Goal: Task Accomplishment & Management: Use online tool/utility

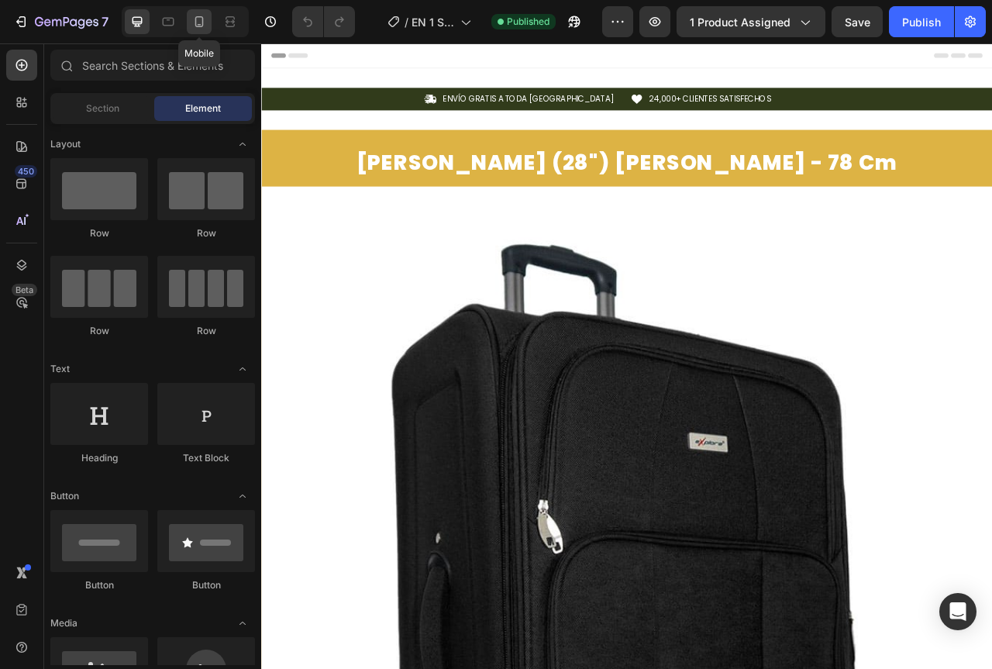
click at [203, 26] on icon at bounding box center [200, 22] width 16 height 16
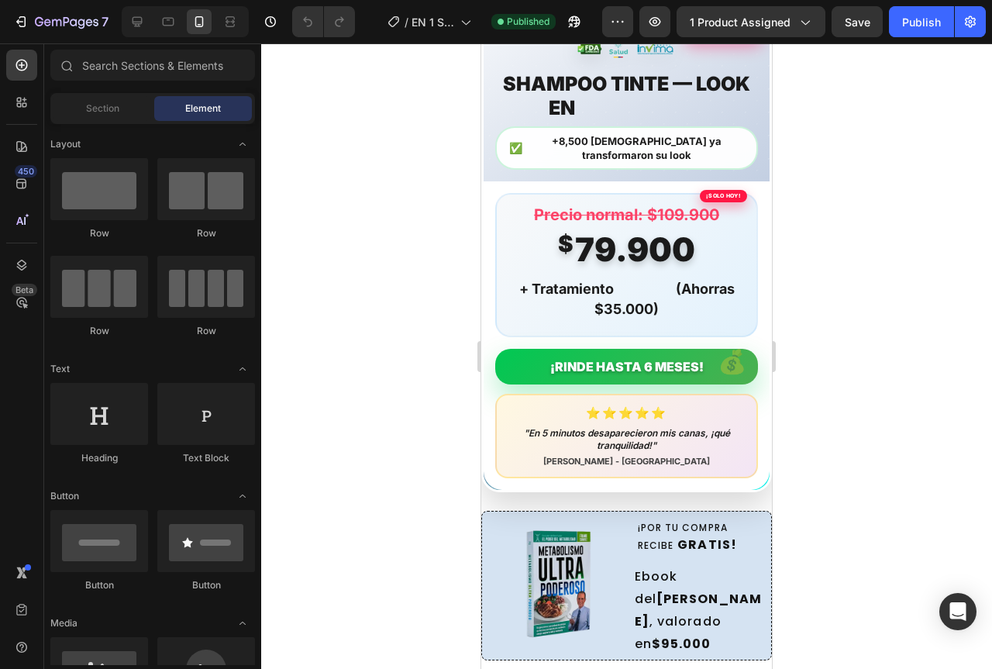
scroll to position [1551, 0]
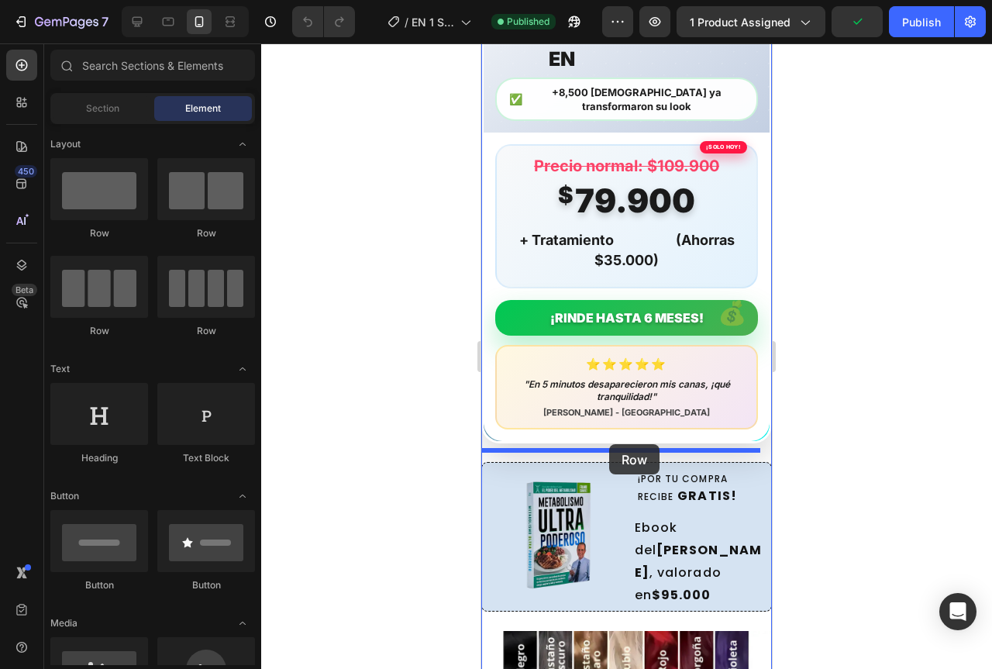
drag, startPoint x: 597, startPoint y: 245, endPoint x: 609, endPoint y: 444, distance: 199.6
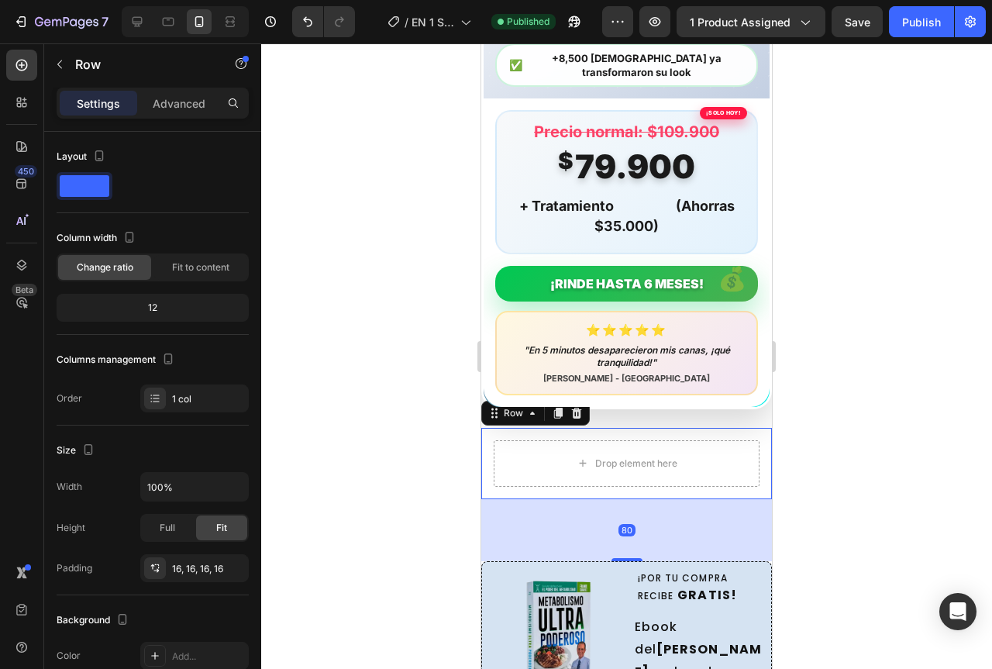
scroll to position [1628, 0]
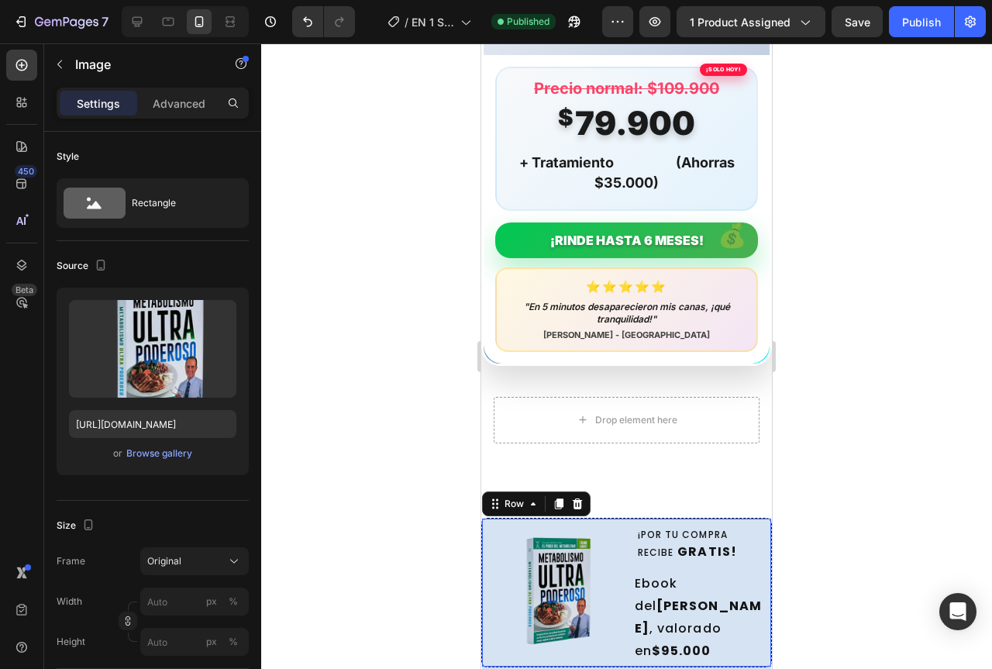
click at [619, 518] on div "Image ¡POR TU COMPRA RECIBE GRATIS! Text Block Ebook del [PERSON_NAME] , valora…" at bounding box center [626, 593] width 291 height 150
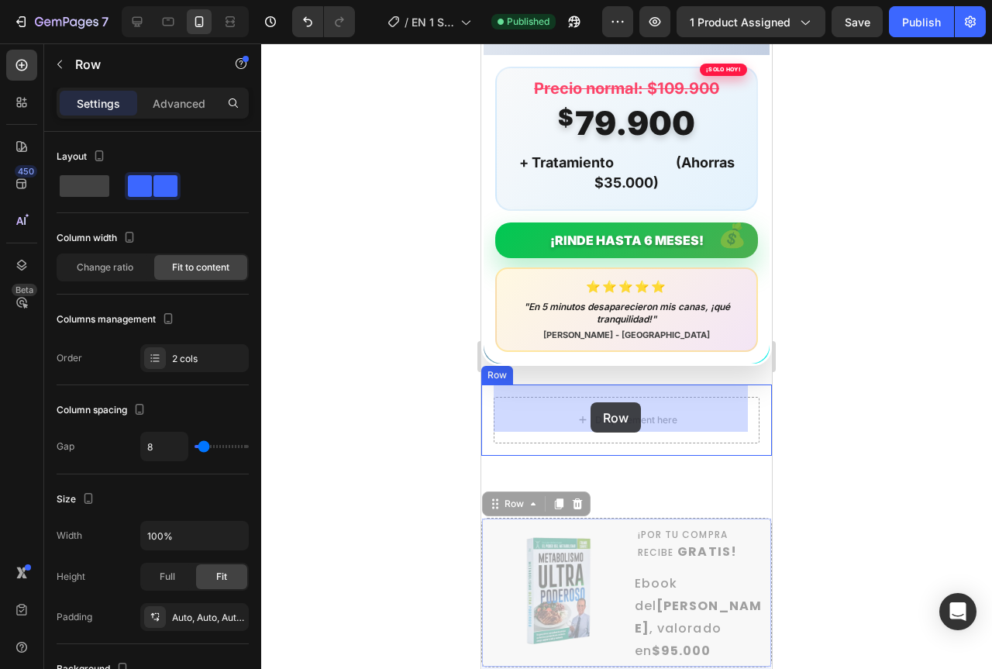
drag, startPoint x: 495, startPoint y: 501, endPoint x: 591, endPoint y: 402, distance: 137.6
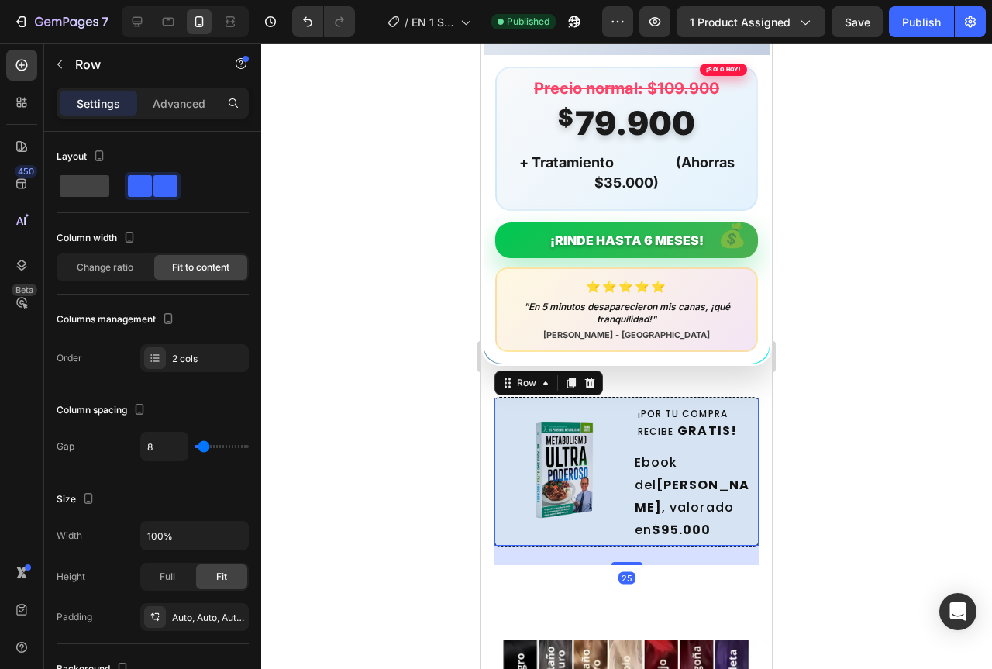
click at [813, 459] on div at bounding box center [626, 356] width 731 height 626
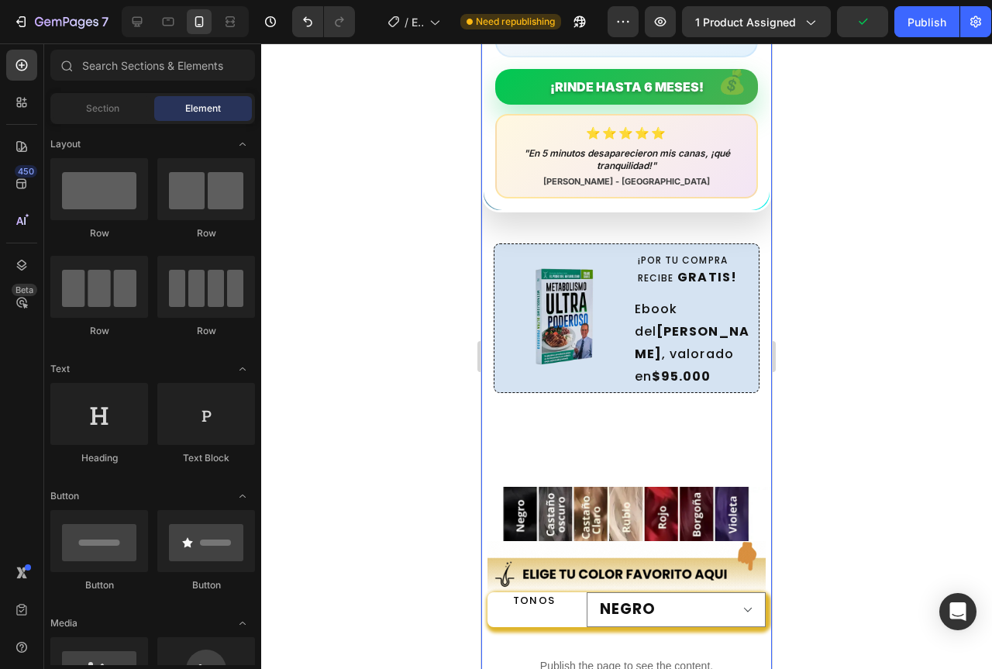
scroll to position [1783, 0]
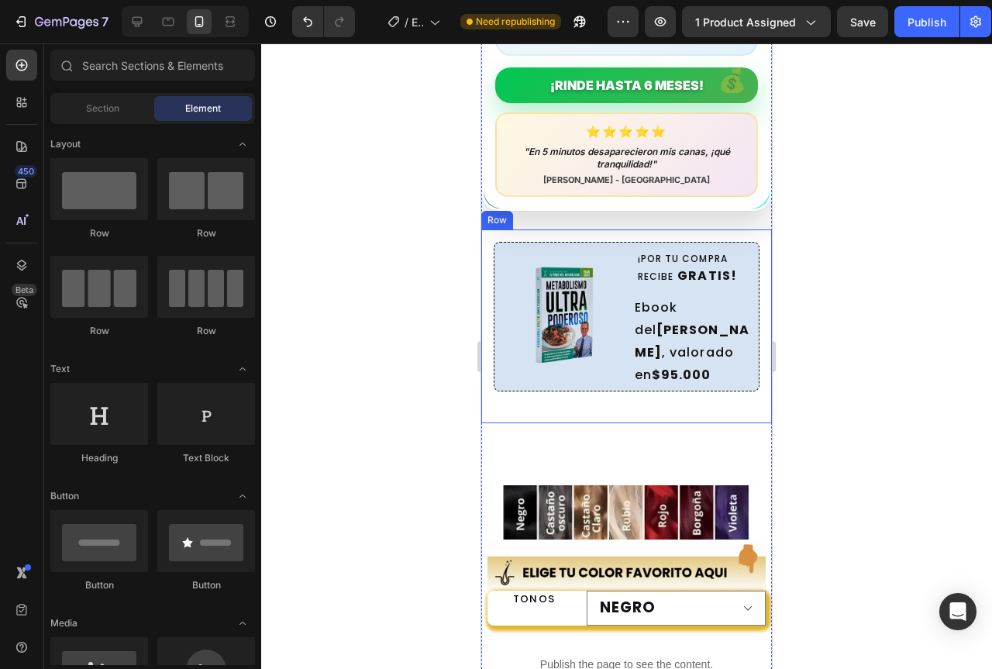
click at [627, 410] on div "Image ¡POR TU COMPRA RECIBE GRATIS! Text Block Ebook del [PERSON_NAME] , valora…" at bounding box center [626, 327] width 291 height 194
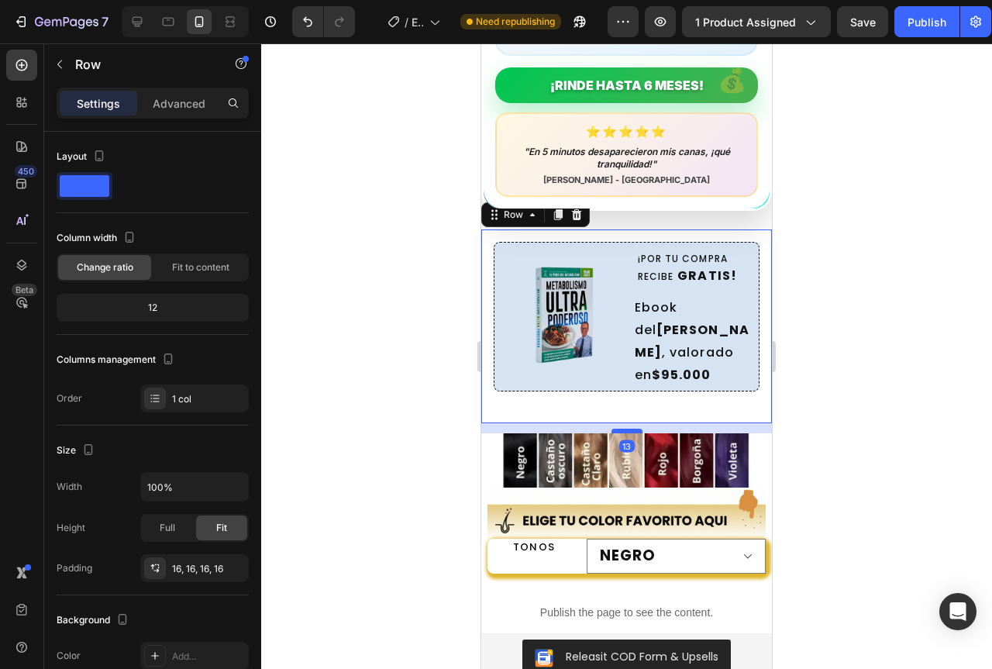
drag, startPoint x: 630, startPoint y: 472, endPoint x: 636, endPoint y: 420, distance: 52.3
click at [636, 429] on div at bounding box center [627, 431] width 31 height 5
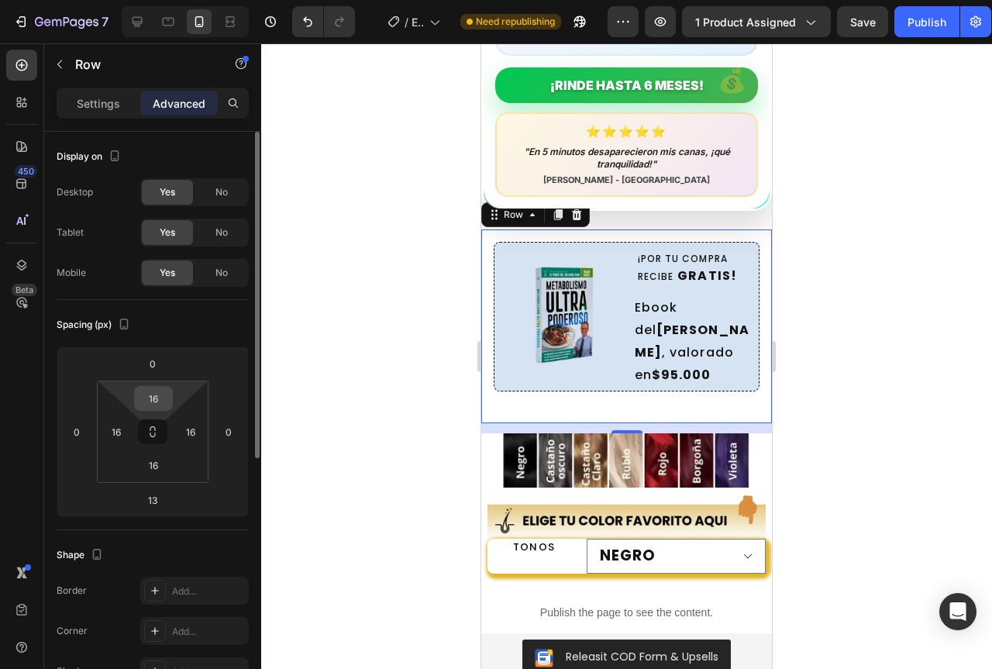
click at [162, 402] on input "16" at bounding box center [153, 398] width 31 height 23
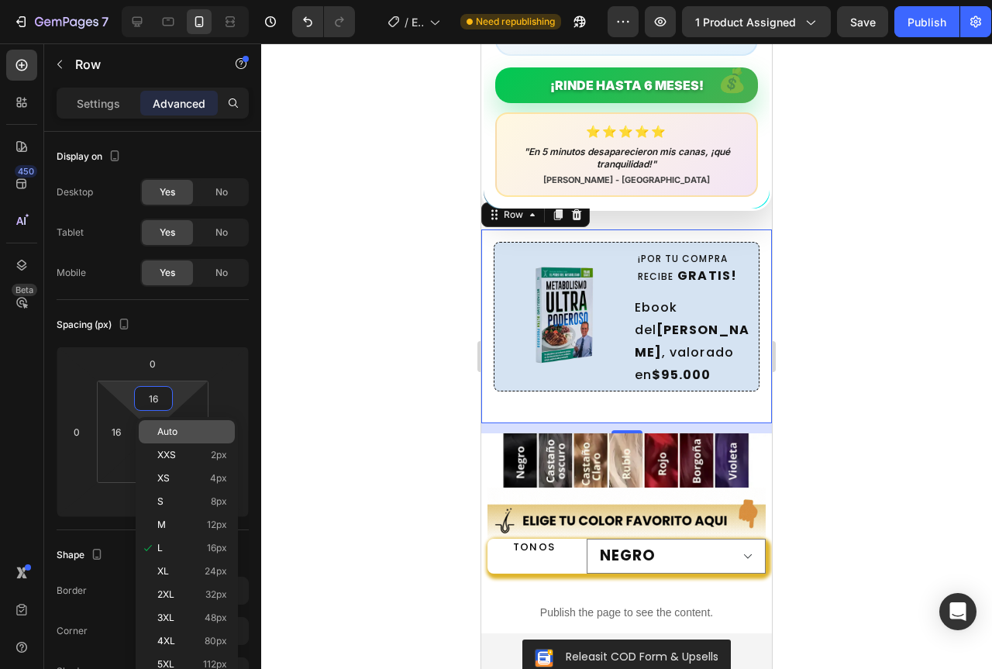
click at [172, 434] on span "Auto" at bounding box center [167, 431] width 20 height 11
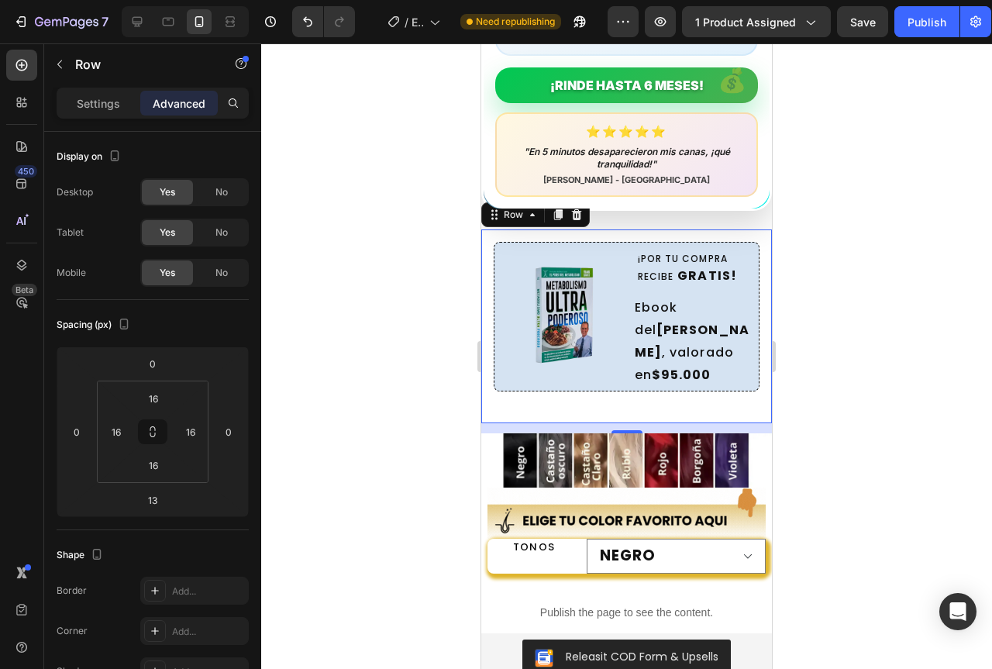
type input "Auto"
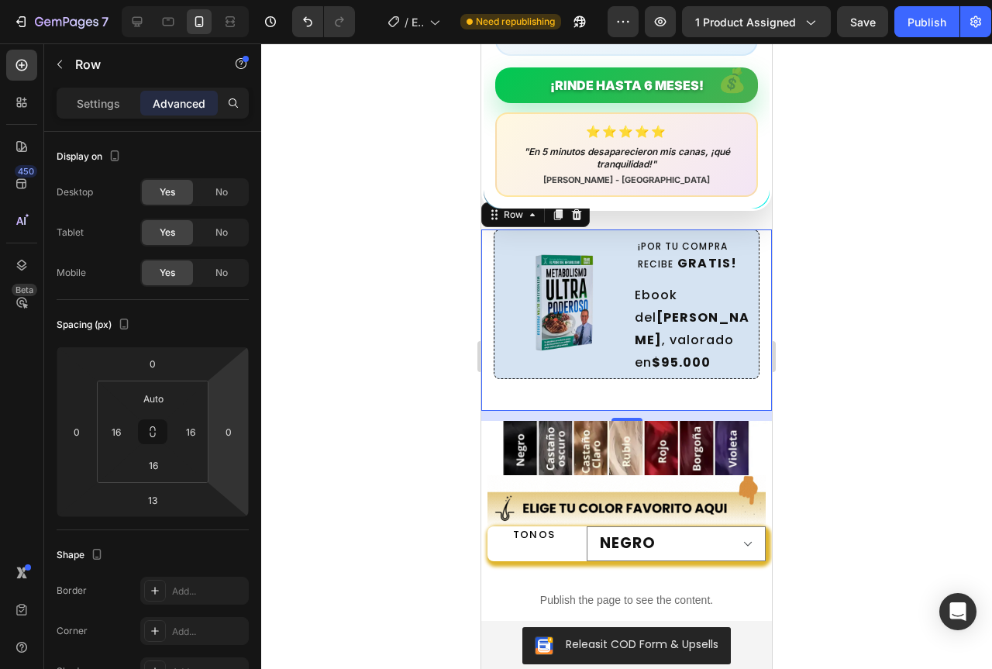
click at [808, 288] on div at bounding box center [626, 356] width 731 height 626
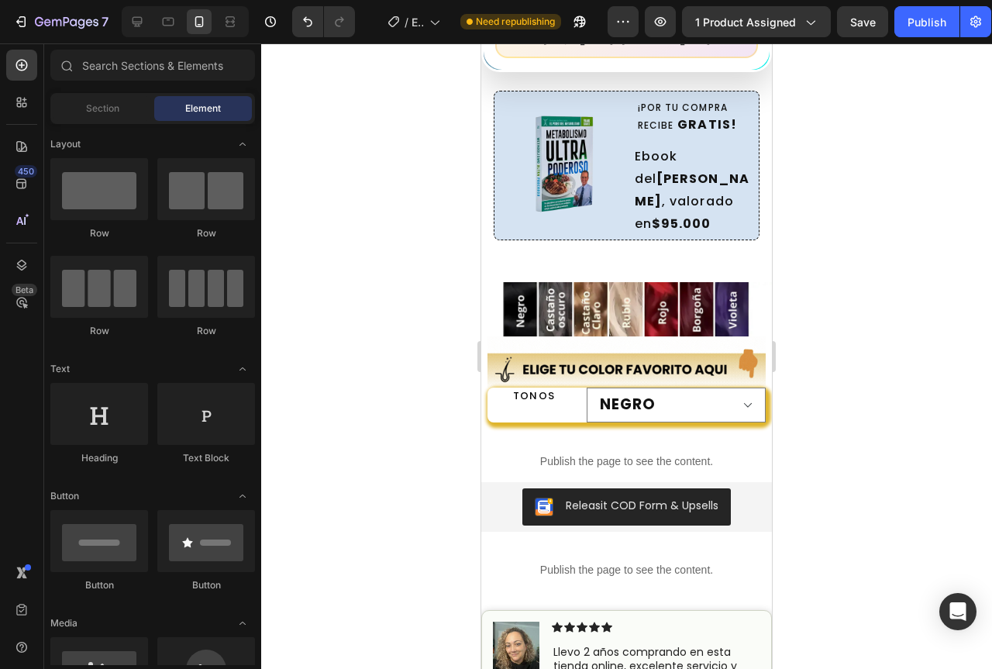
scroll to position [1163, 0]
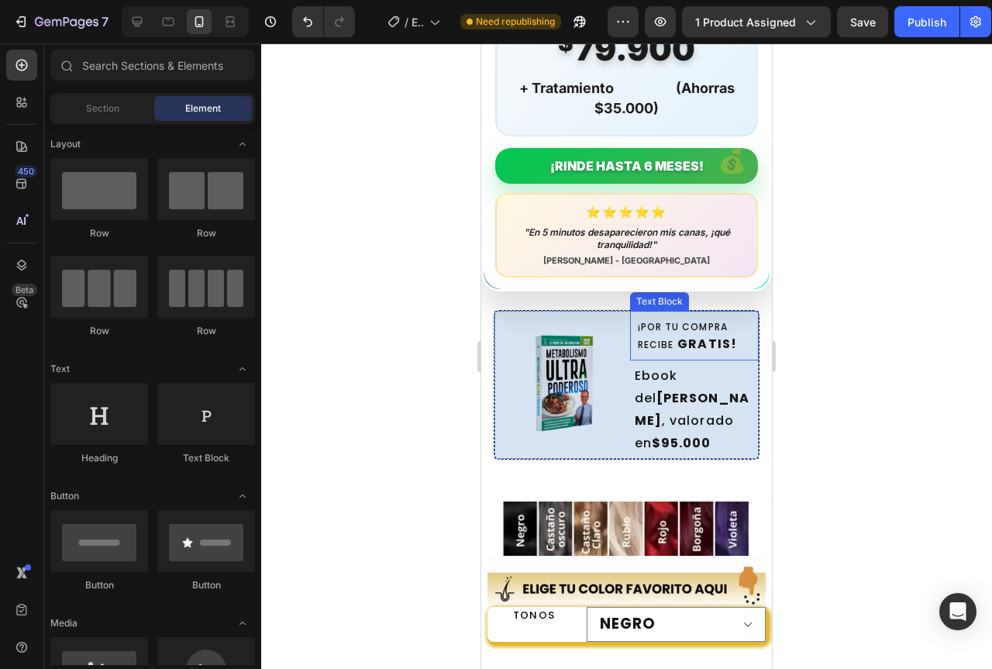
click at [713, 335] on strong "GRATIS!" at bounding box center [708, 344] width 60 height 18
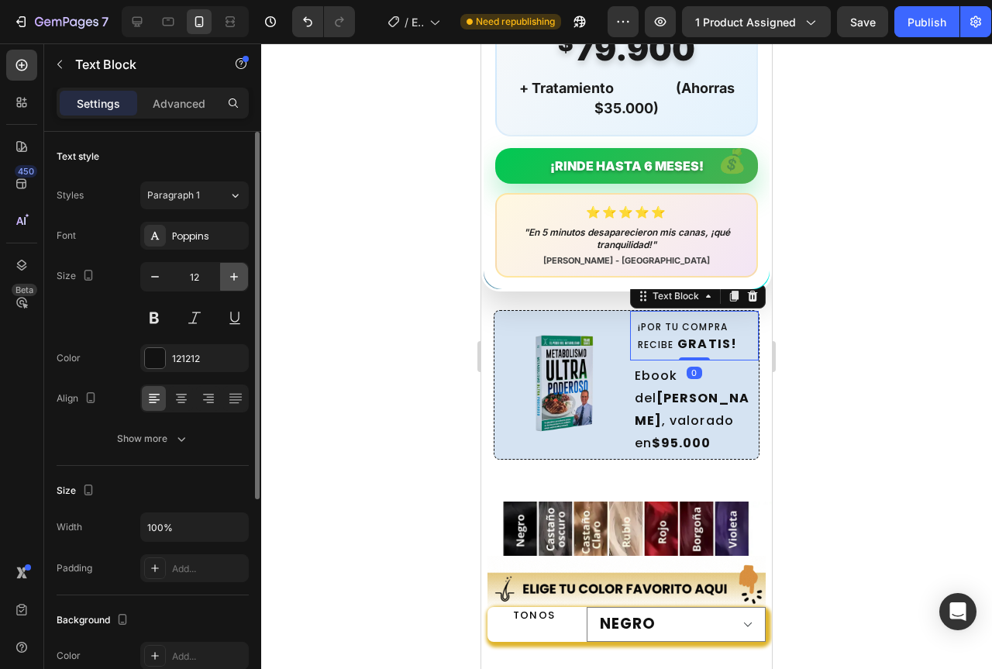
click at [231, 272] on icon "button" at bounding box center [234, 277] width 16 height 16
type input "13"
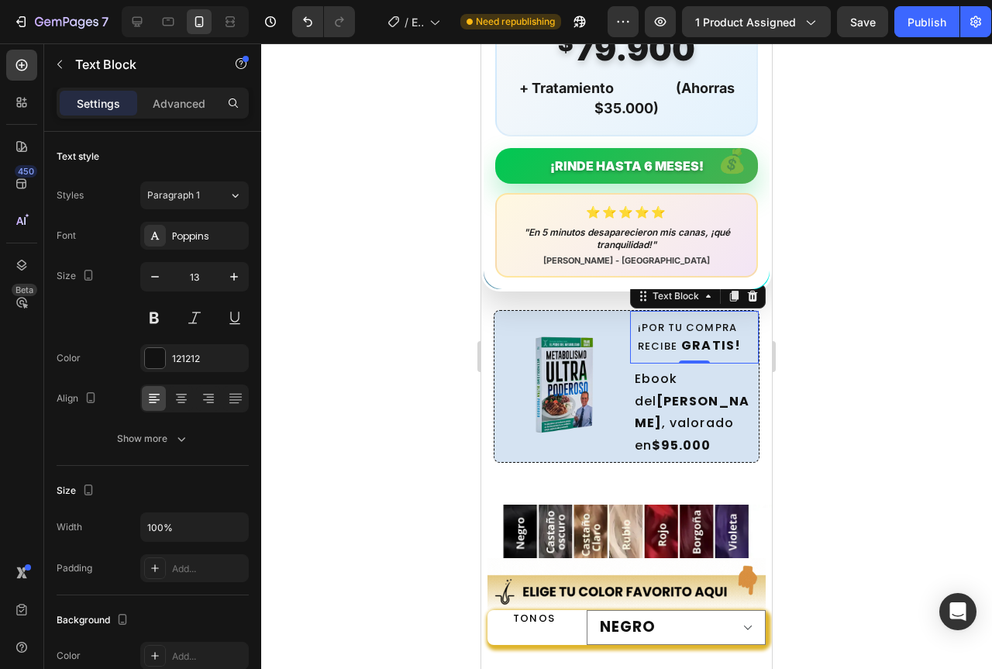
click at [826, 412] on div at bounding box center [626, 356] width 731 height 626
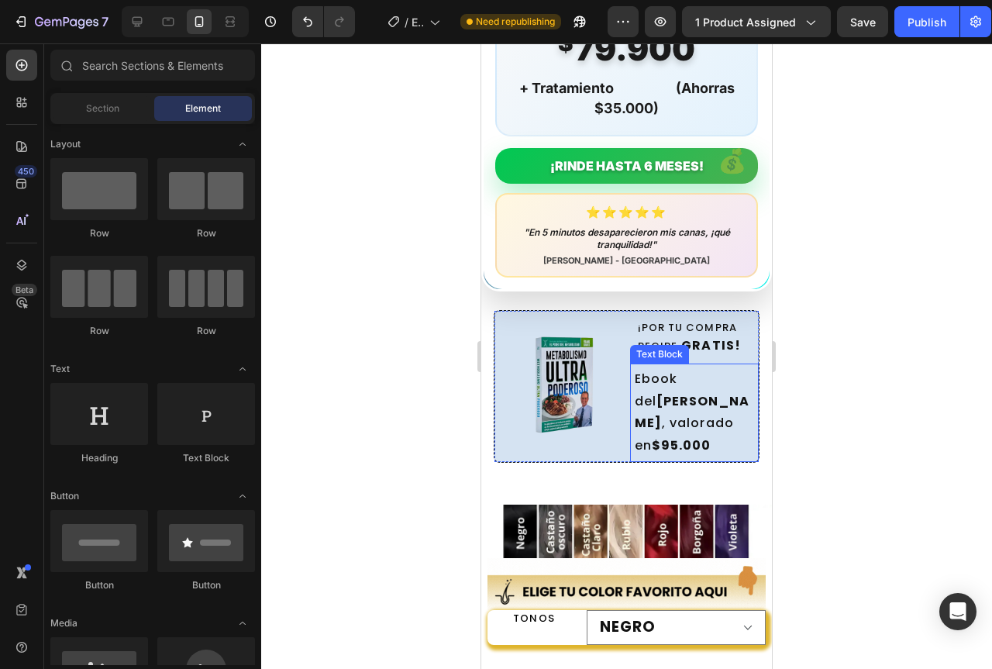
click at [662, 395] on strong "[PERSON_NAME]" at bounding box center [692, 412] width 115 height 40
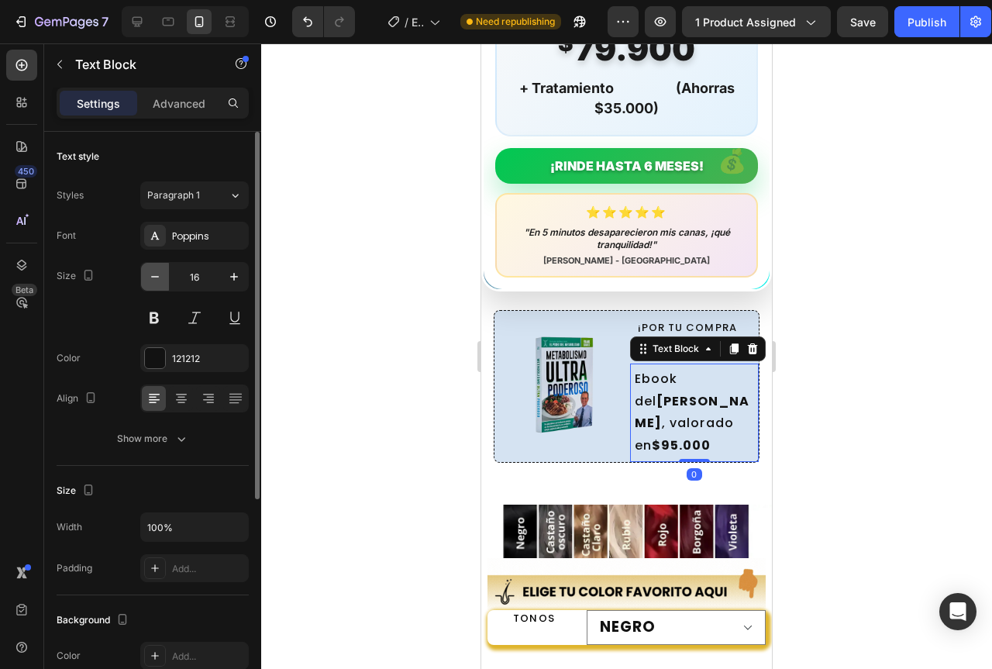
click at [151, 279] on icon "button" at bounding box center [155, 277] width 16 height 16
type input "15"
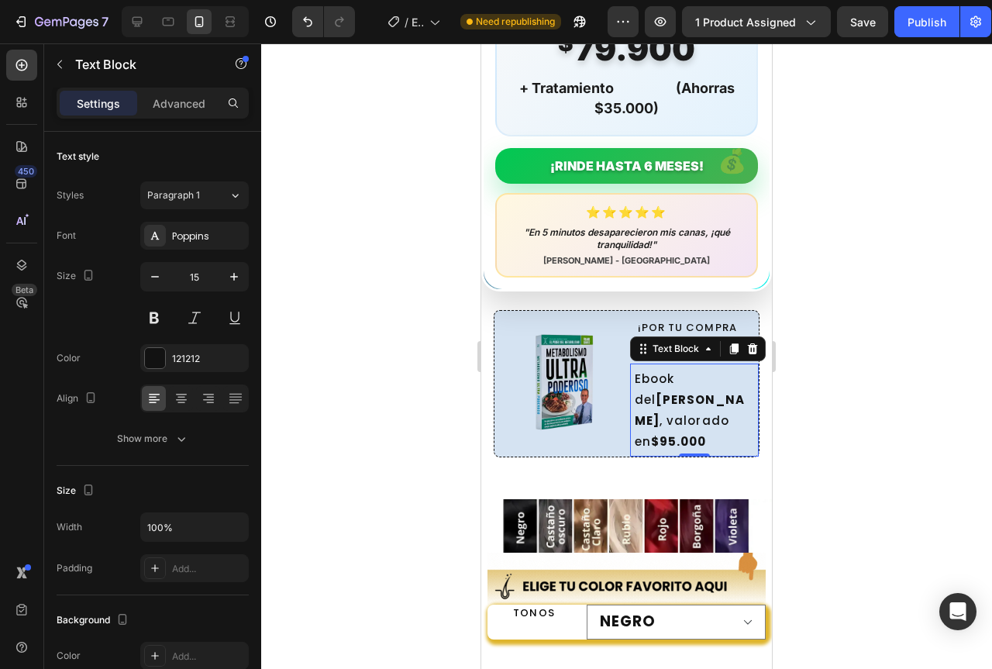
click at [793, 404] on div at bounding box center [626, 356] width 731 height 626
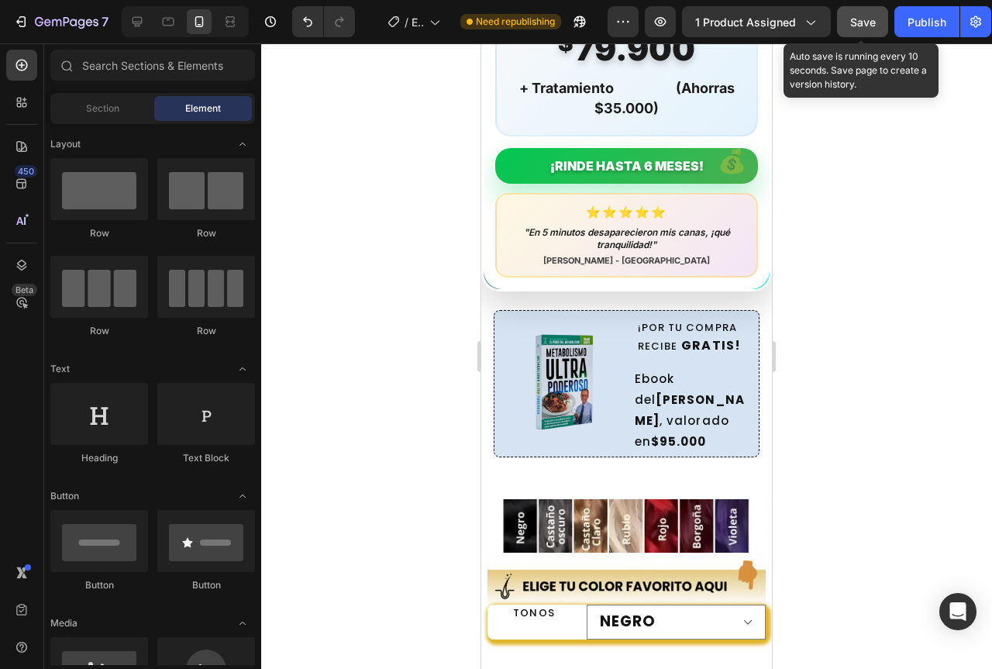
click at [869, 22] on span "Save" at bounding box center [864, 22] width 26 height 13
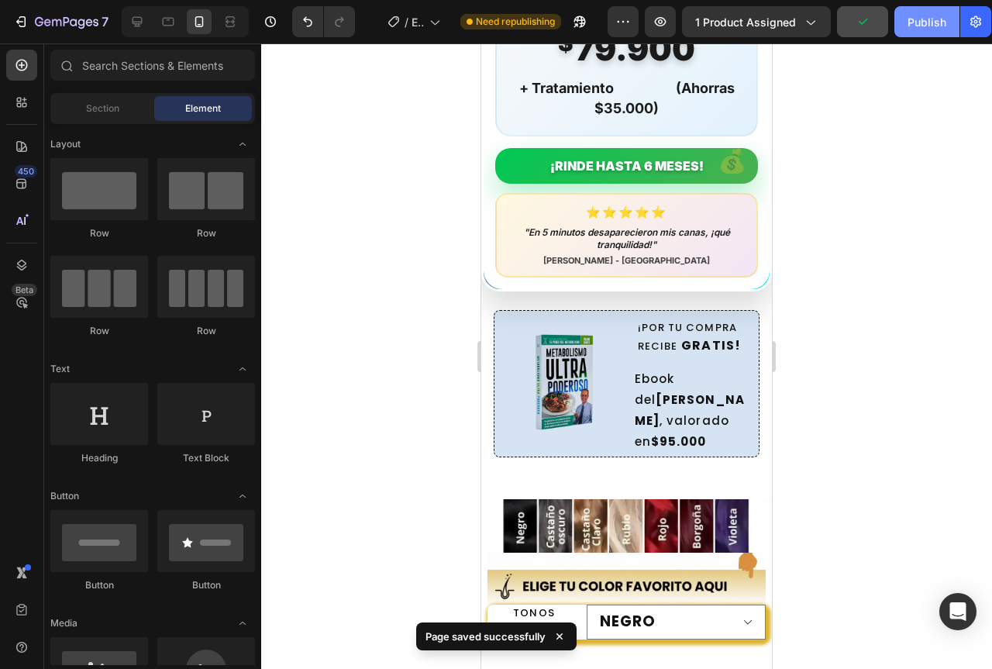
click at [923, 22] on div "Publish" at bounding box center [927, 22] width 39 height 16
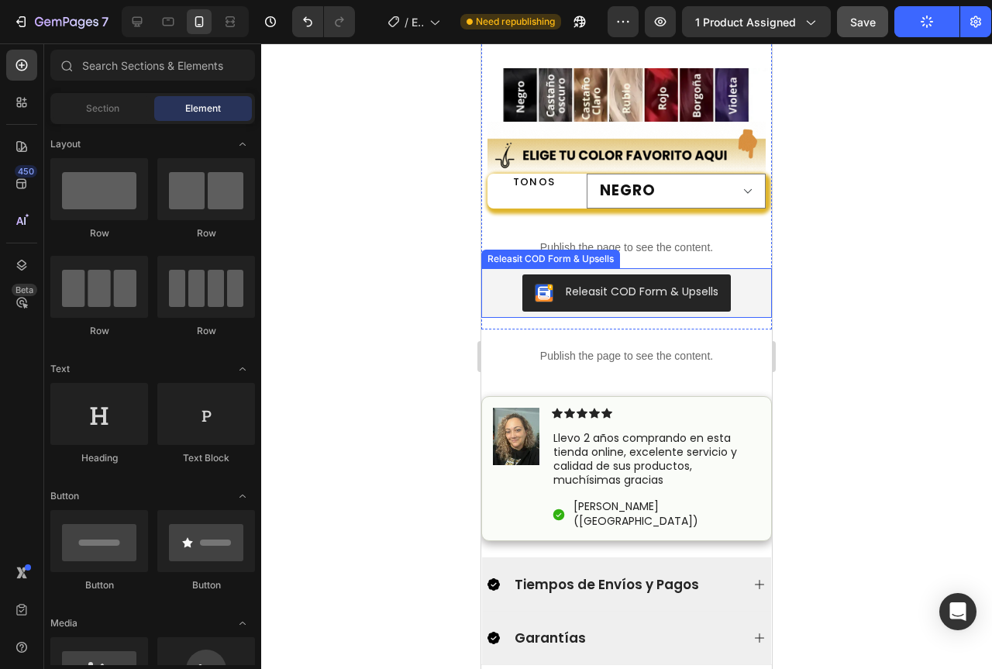
scroll to position [1628, 0]
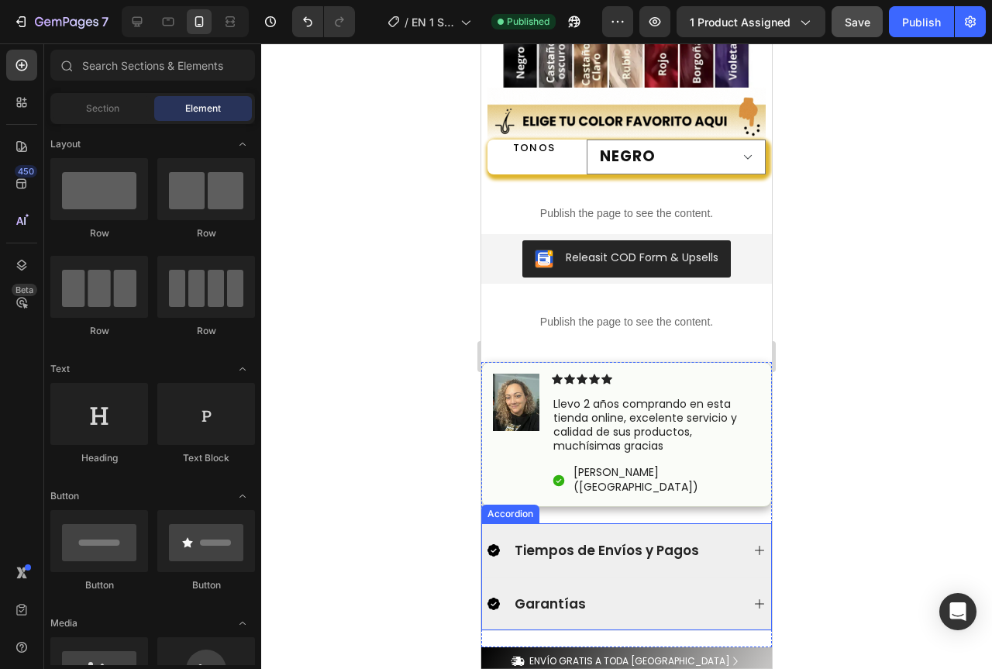
click at [889, 6] on button "Publish" at bounding box center [921, 21] width 65 height 31
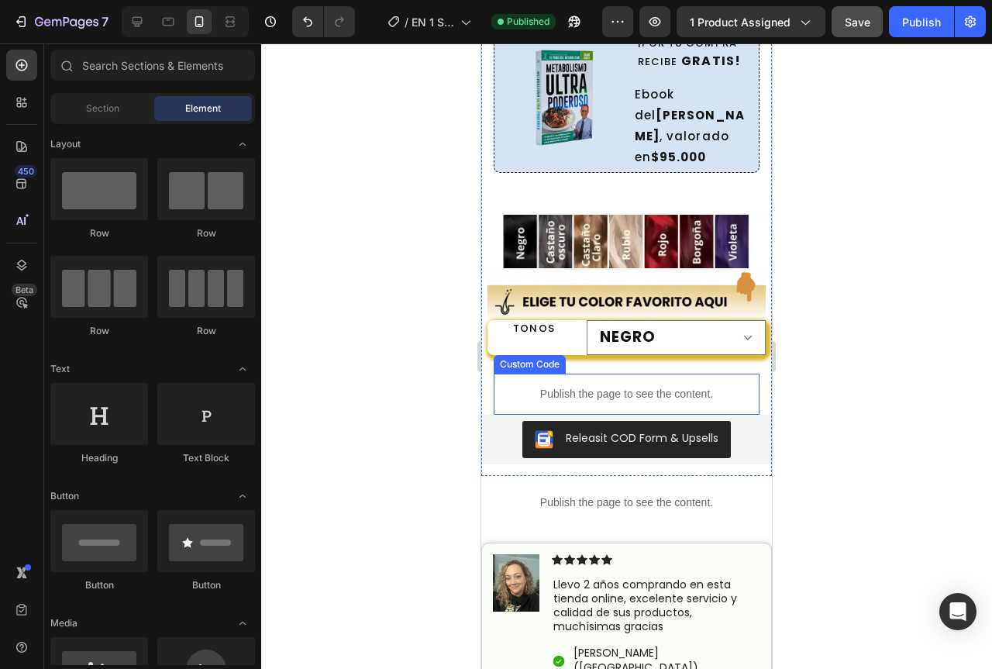
scroll to position [2019, 0]
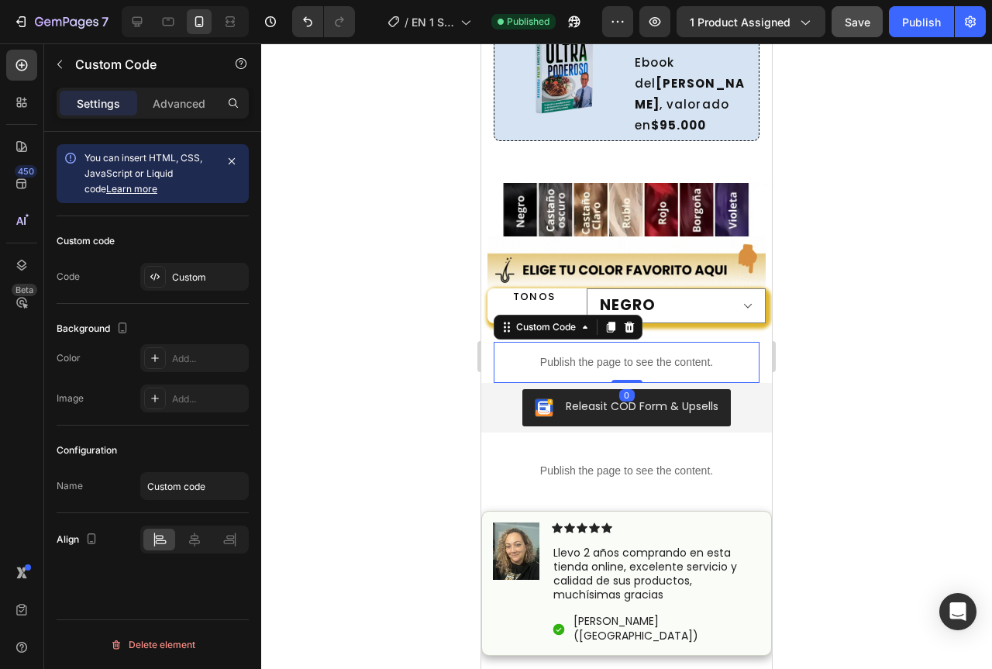
click at [619, 354] on p "Publish the page to see the content." at bounding box center [627, 362] width 266 height 16
click at [174, 272] on div "Custom" at bounding box center [208, 278] width 73 height 14
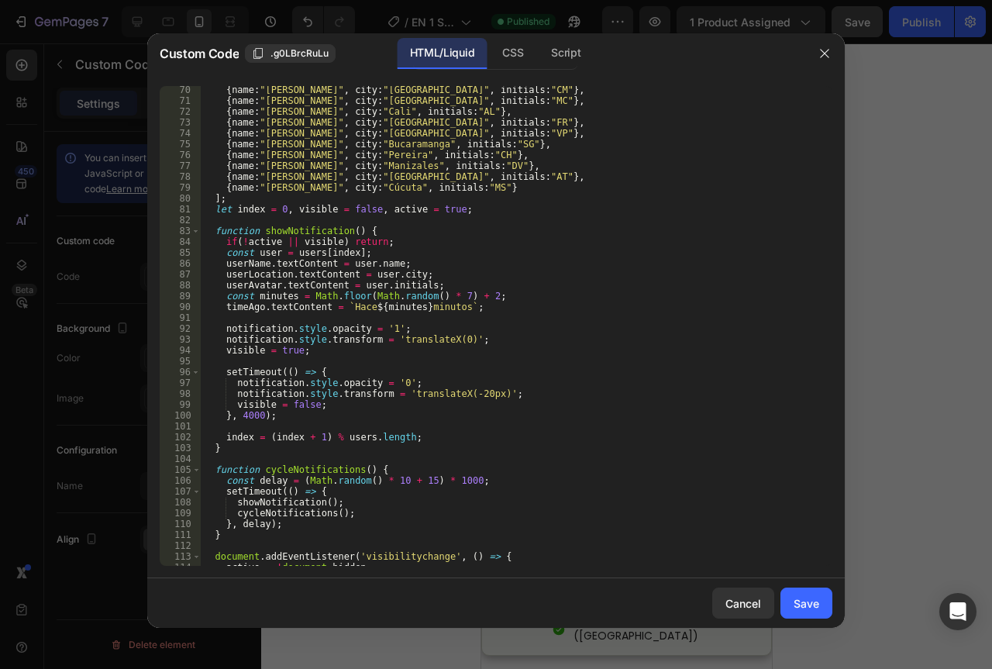
scroll to position [605, 0]
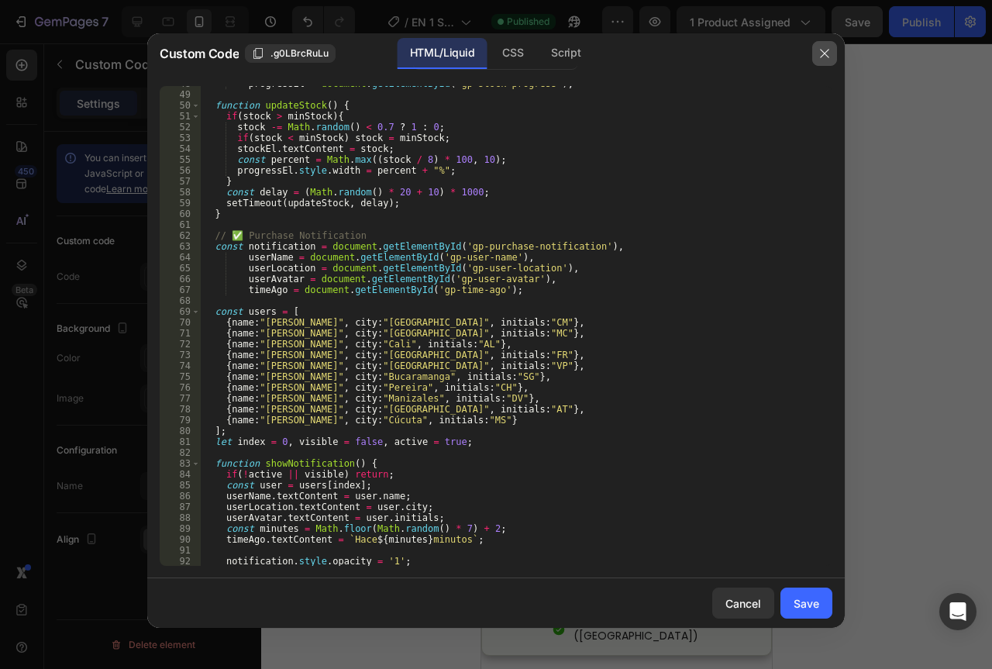
click at [826, 53] on icon "button" at bounding box center [824, 53] width 9 height 9
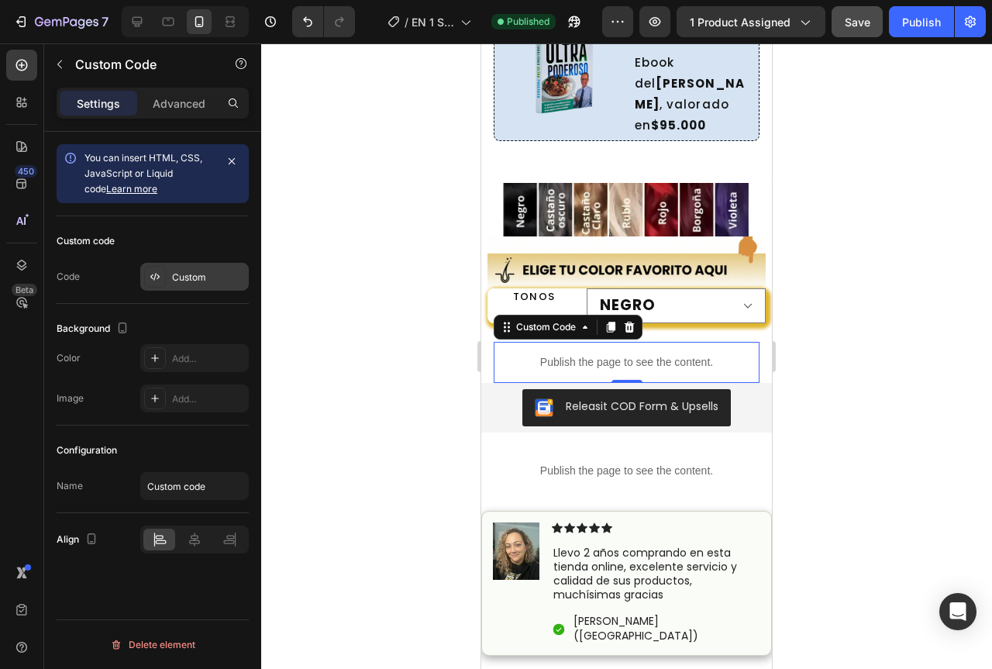
click at [213, 286] on div "Custom" at bounding box center [194, 277] width 109 height 28
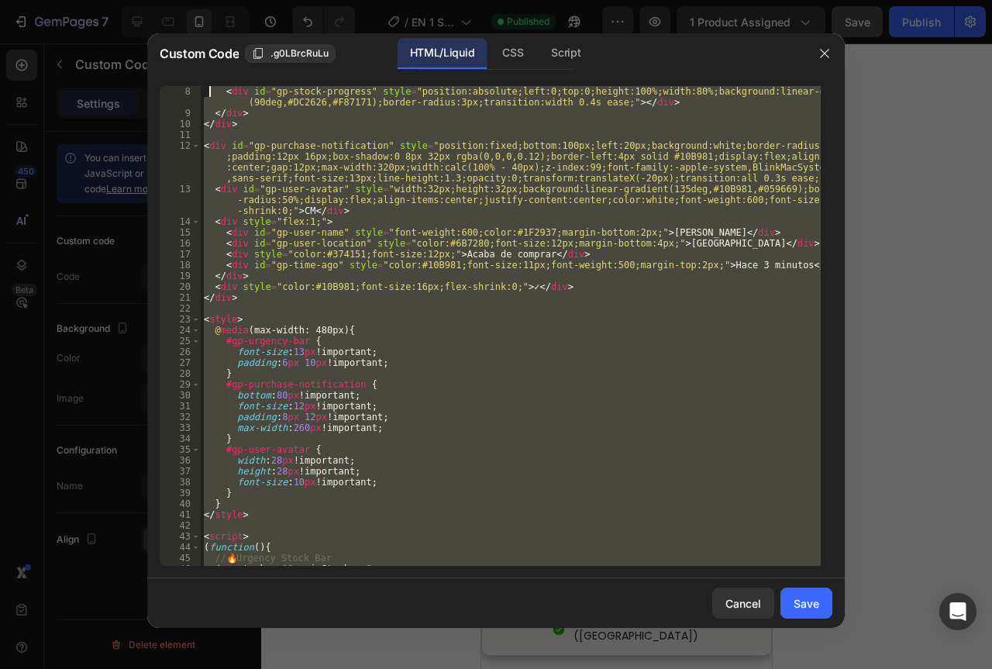
scroll to position [0, 0]
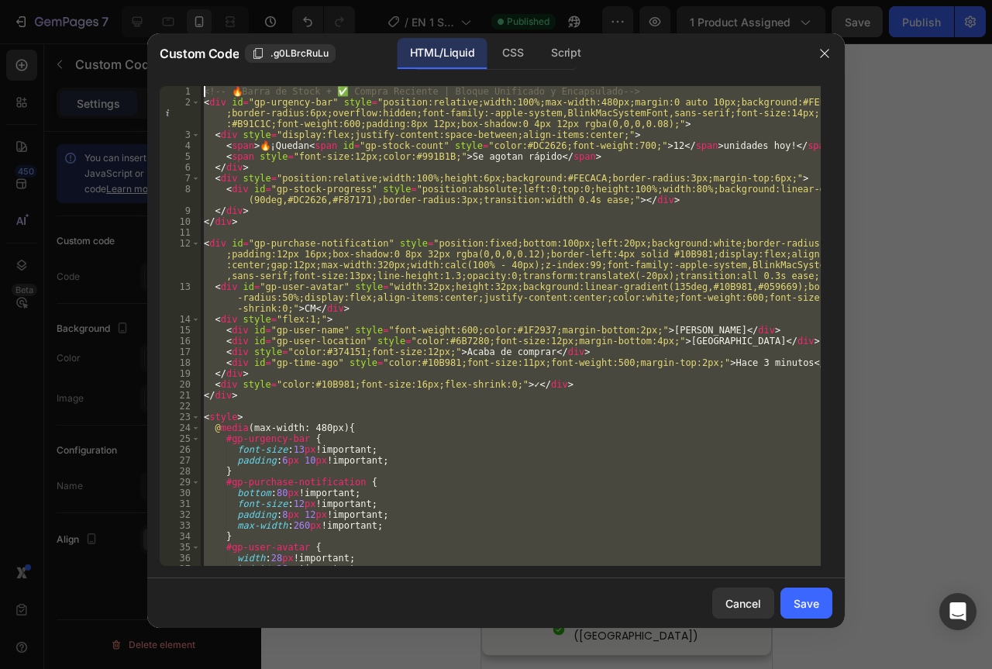
drag, startPoint x: 289, startPoint y: 562, endPoint x: 209, endPoint y: 38, distance: 530.2
click at [209, 38] on div "Custom Code .g0LBrcRuLu HTML/Liquid CSS Script 1 2 3 4 5 6 7 8 9 10 11 12 13 14…" at bounding box center [496, 330] width 698 height 595
click at [445, 414] on div "<!-- 🔥 Barra de Stock + ✅ Compra Reciente | Bloque Unificado y Encapsulado --> …" at bounding box center [511, 326] width 620 height 480
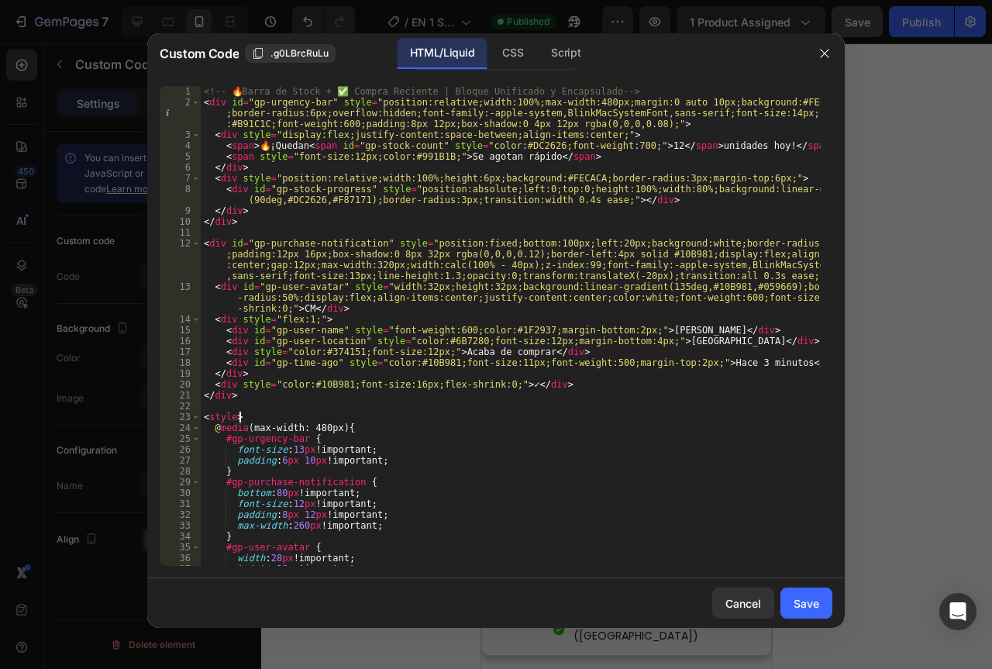
click at [445, 414] on div "<!-- 🔥 Barra de Stock + ✅ Compra Reciente | Bloque Unificado y Encapsulado --> …" at bounding box center [511, 337] width 620 height 502
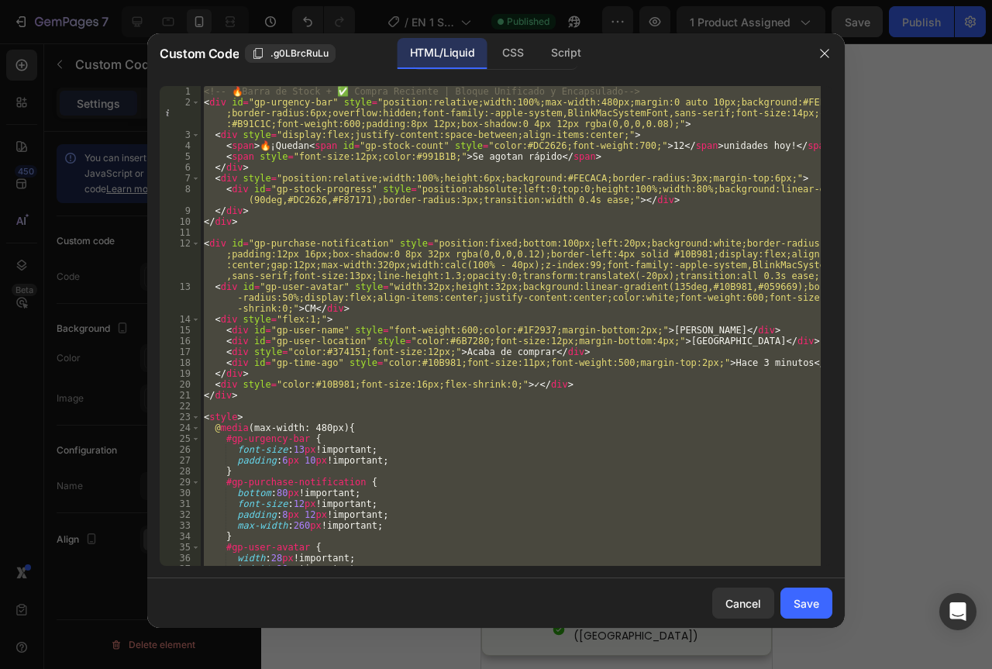
click at [445, 414] on div "<!-- 🔥 Barra de Stock + ✅ Compra Reciente | Bloque Unificado y Encapsulado --> …" at bounding box center [511, 337] width 620 height 502
type textarea "</script>"
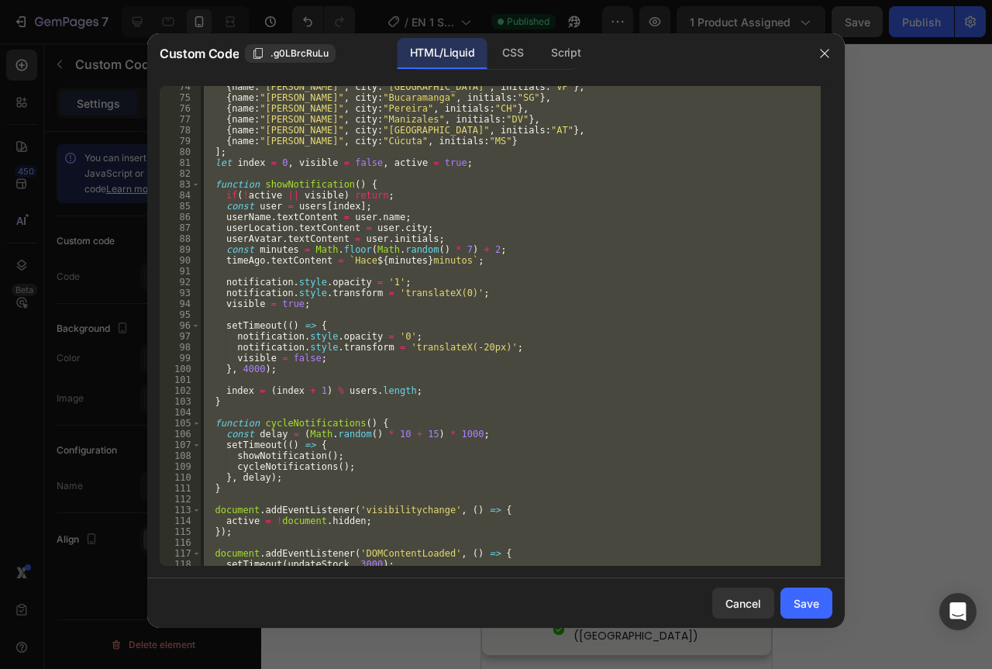
scroll to position [975, 0]
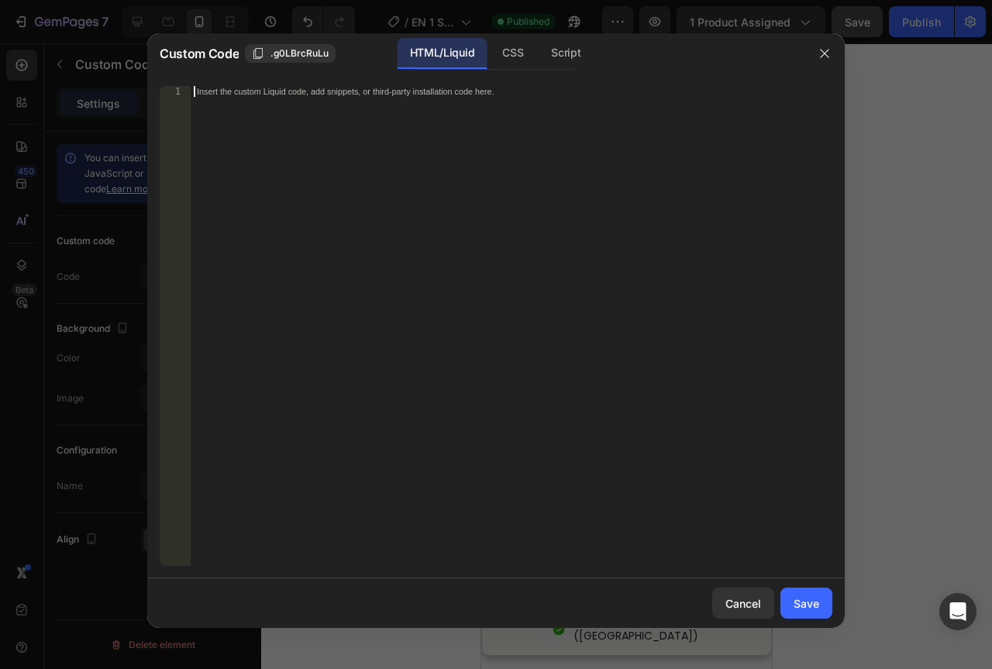
paste textarea "</script>"
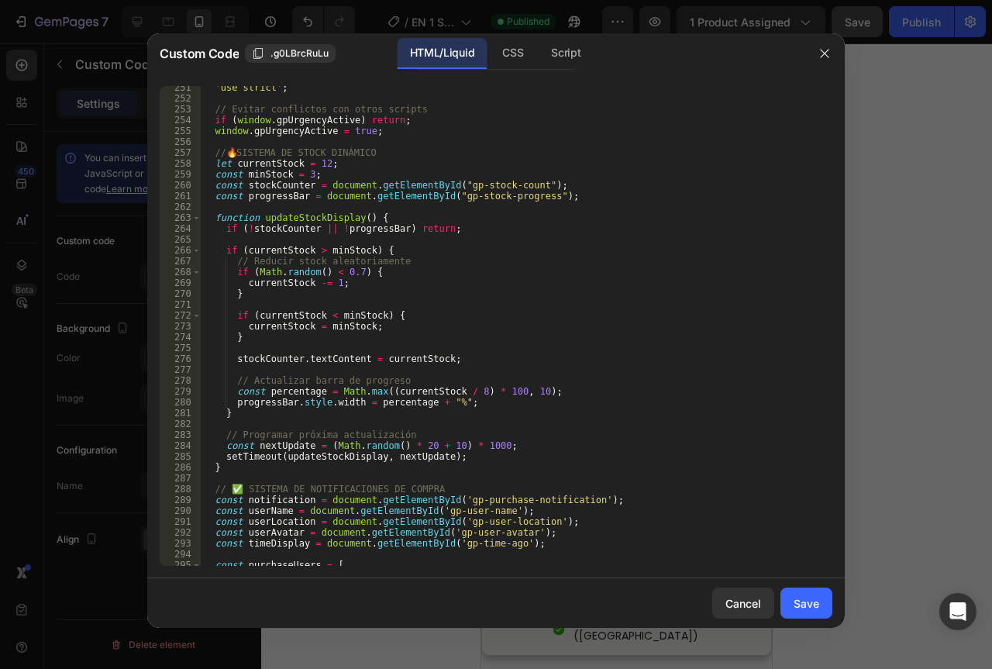
scroll to position [2496, 0]
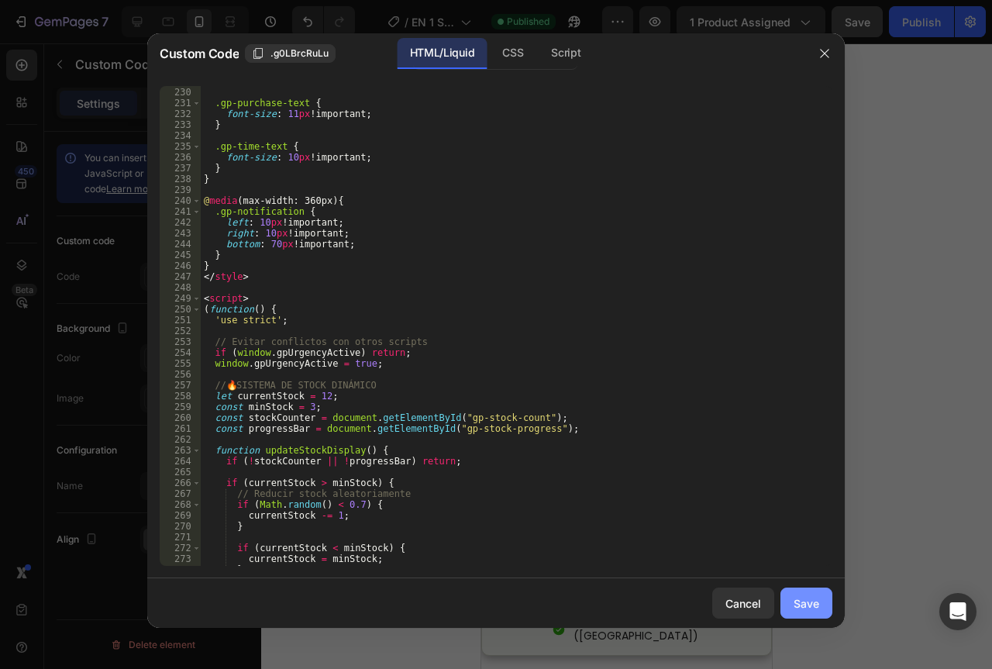
click at [818, 602] on div "Save" at bounding box center [807, 603] width 26 height 16
type textarea "})(); </script>"
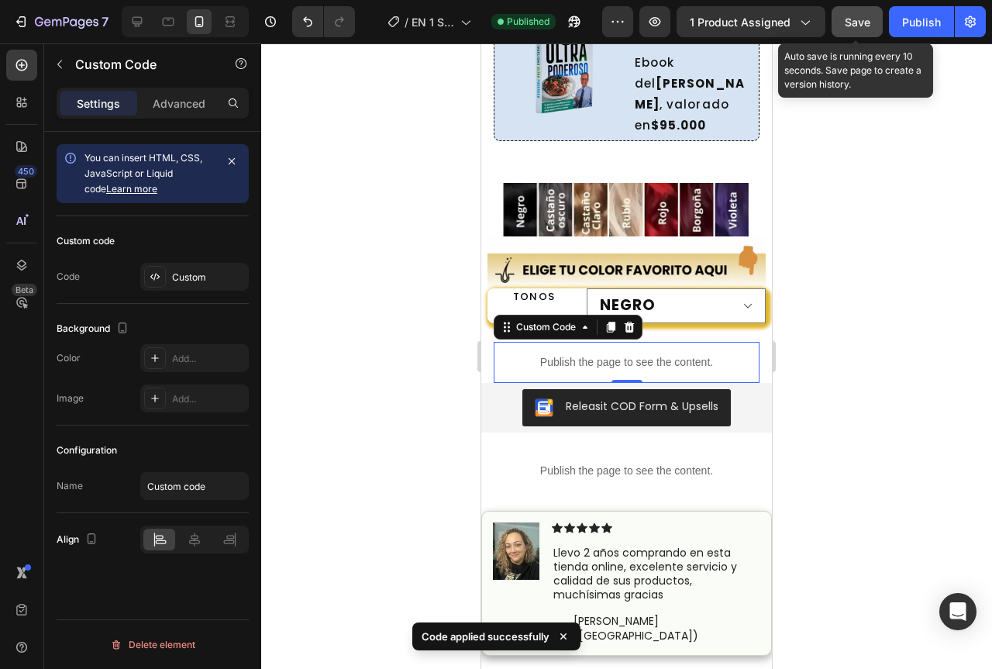
click at [847, 29] on div "Save" at bounding box center [858, 22] width 26 height 16
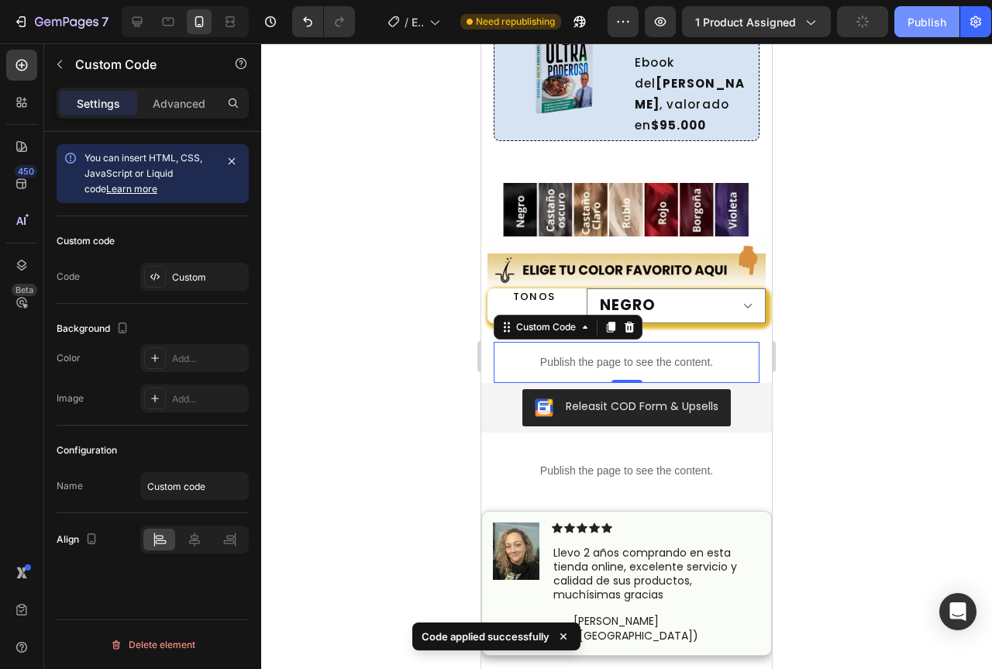
click at [900, 31] on button "Publish" at bounding box center [927, 21] width 65 height 31
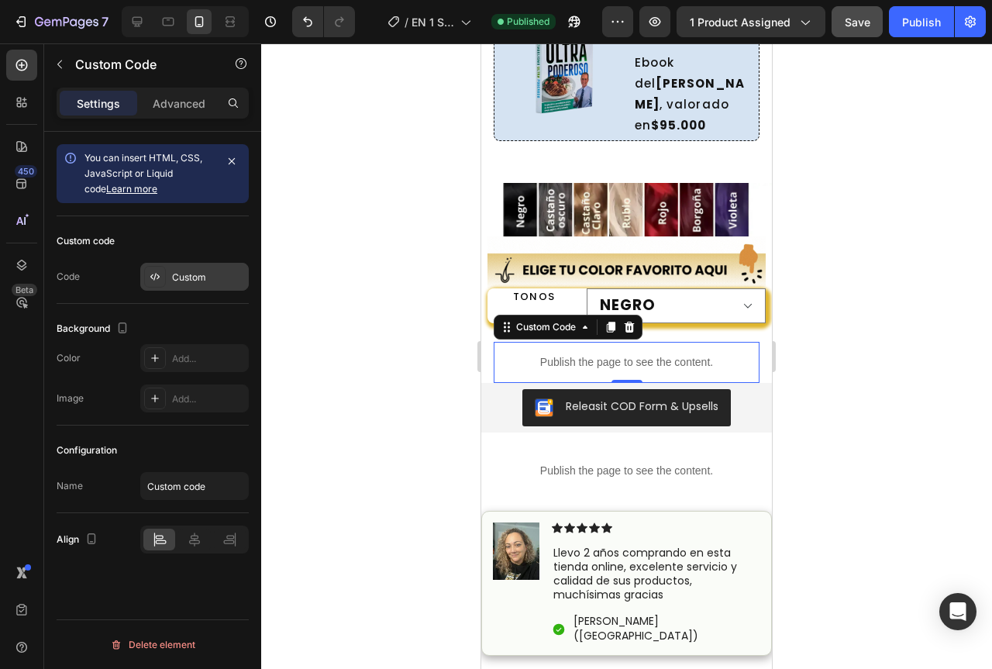
click at [194, 267] on div "Custom" at bounding box center [194, 277] width 109 height 28
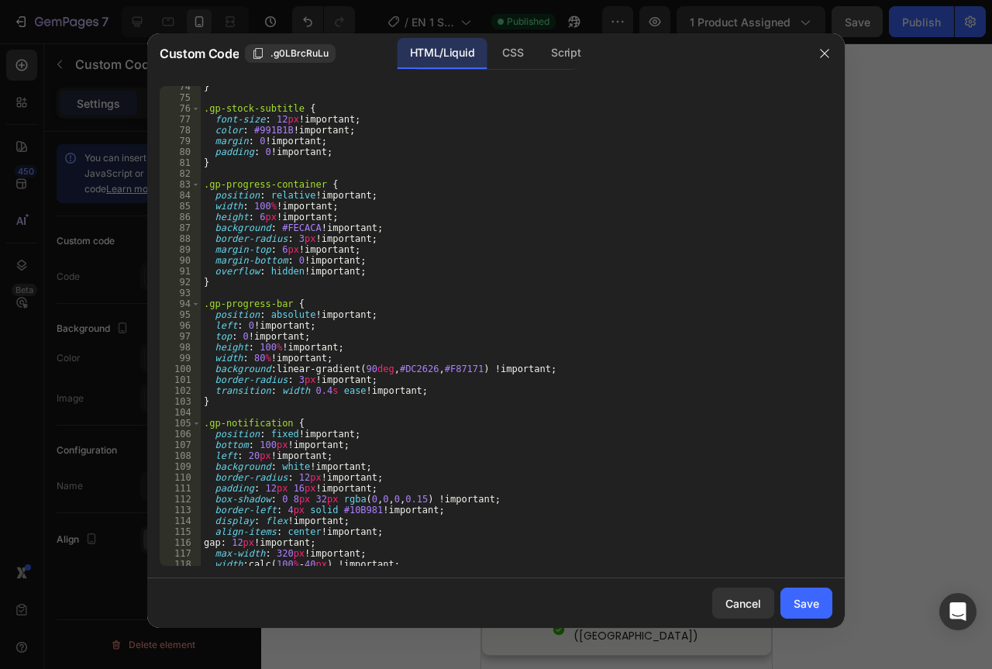
scroll to position [3612, 0]
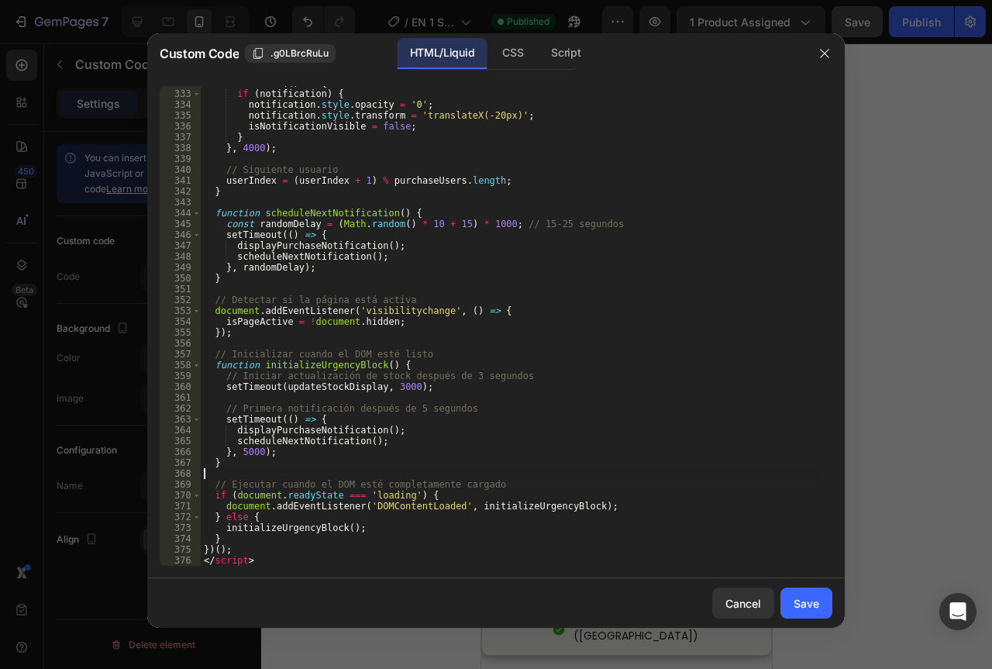
click at [674, 475] on div "setTimeout (( ) => { if ( notification ) { notification . style . opacity = '0'…" at bounding box center [511, 329] width 620 height 502
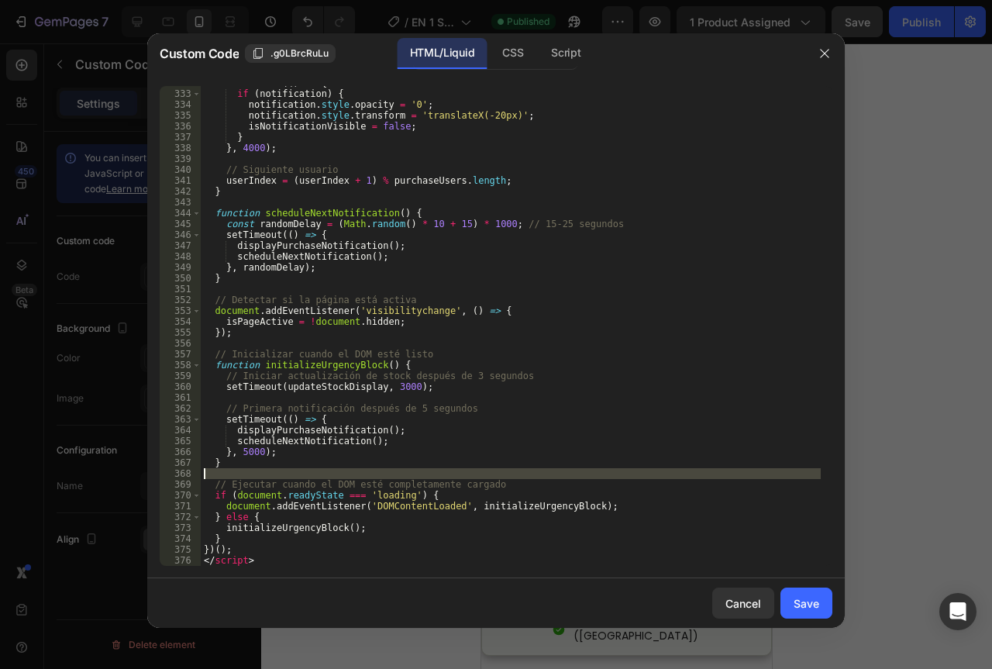
click at [674, 475] on div "setTimeout (( ) => { if ( notification ) { notification . style . opacity = '0'…" at bounding box center [511, 329] width 620 height 502
type textarea "})(); </script>"
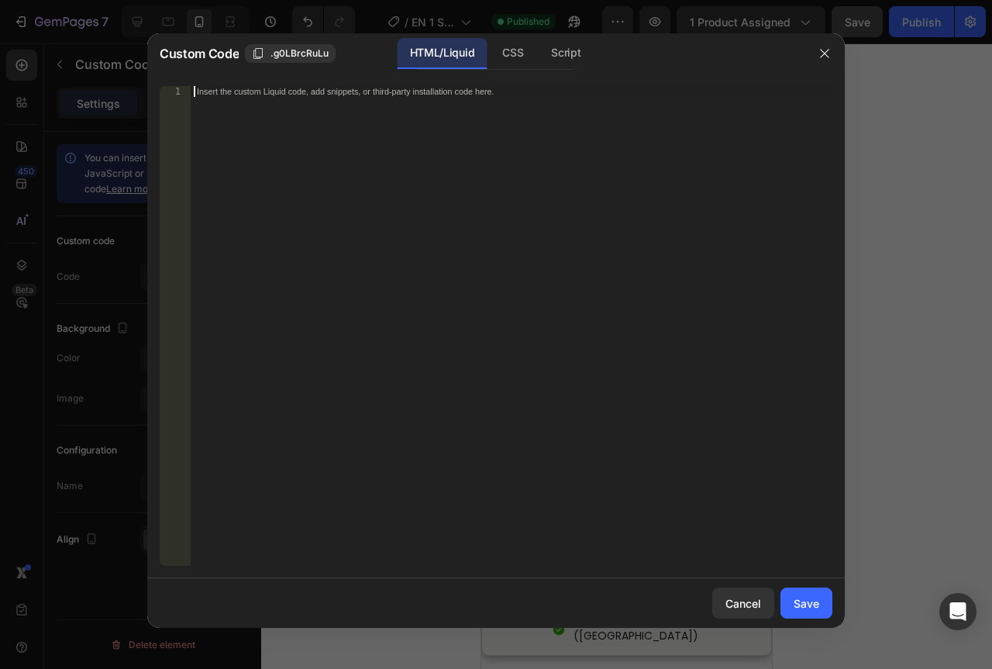
paste textarea "</script>"
type textarea "</script>"
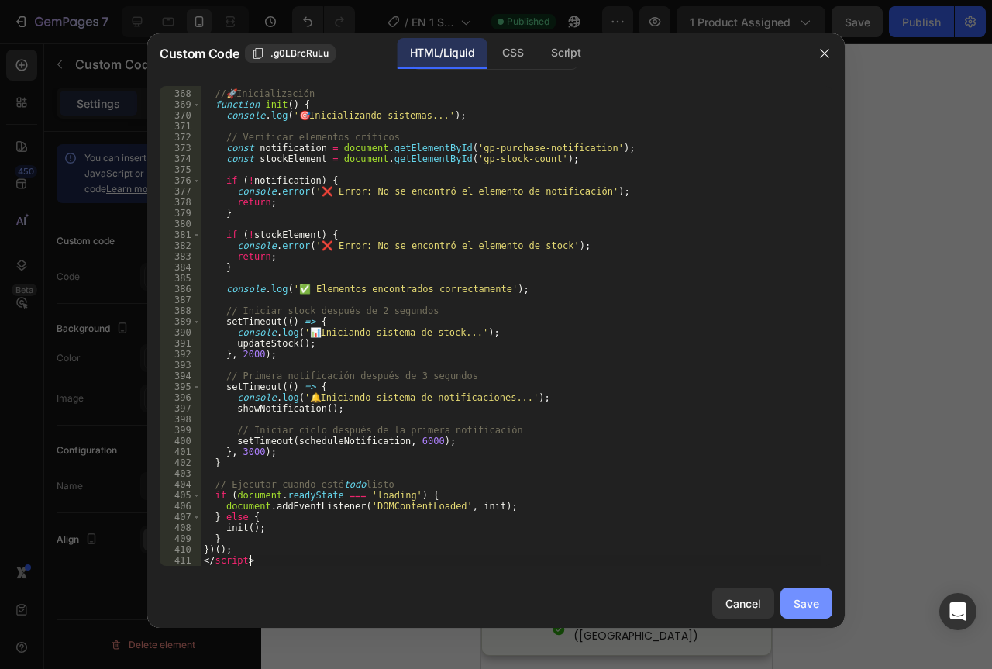
click at [810, 598] on div "Save" at bounding box center [807, 603] width 26 height 16
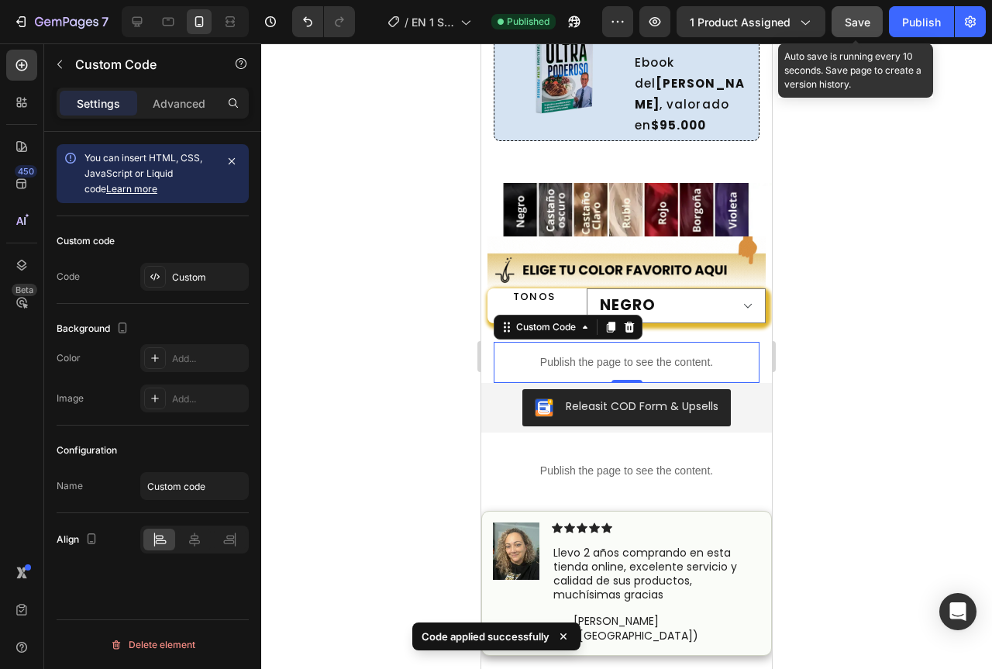
click at [855, 19] on span "Save" at bounding box center [858, 22] width 26 height 13
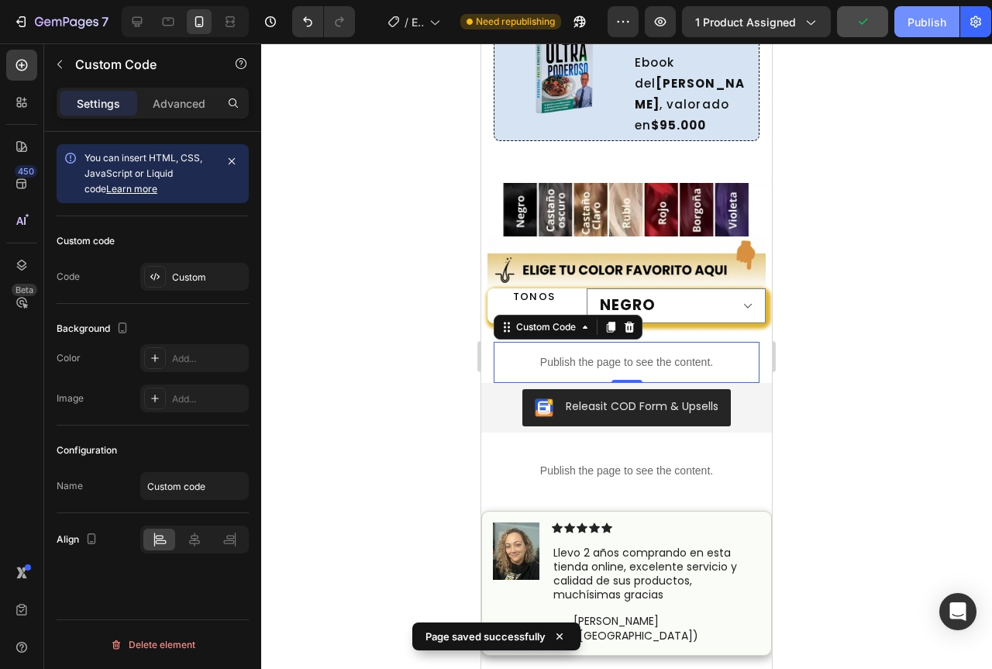
click at [948, 31] on button "Publish" at bounding box center [927, 21] width 65 height 31
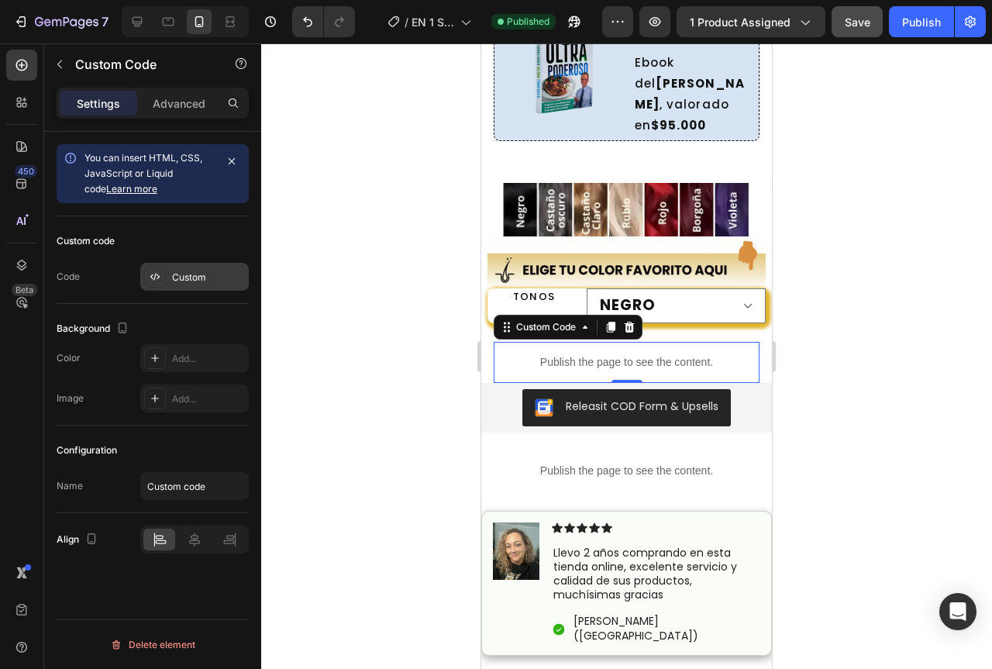
click at [184, 274] on div "Custom" at bounding box center [208, 278] width 73 height 14
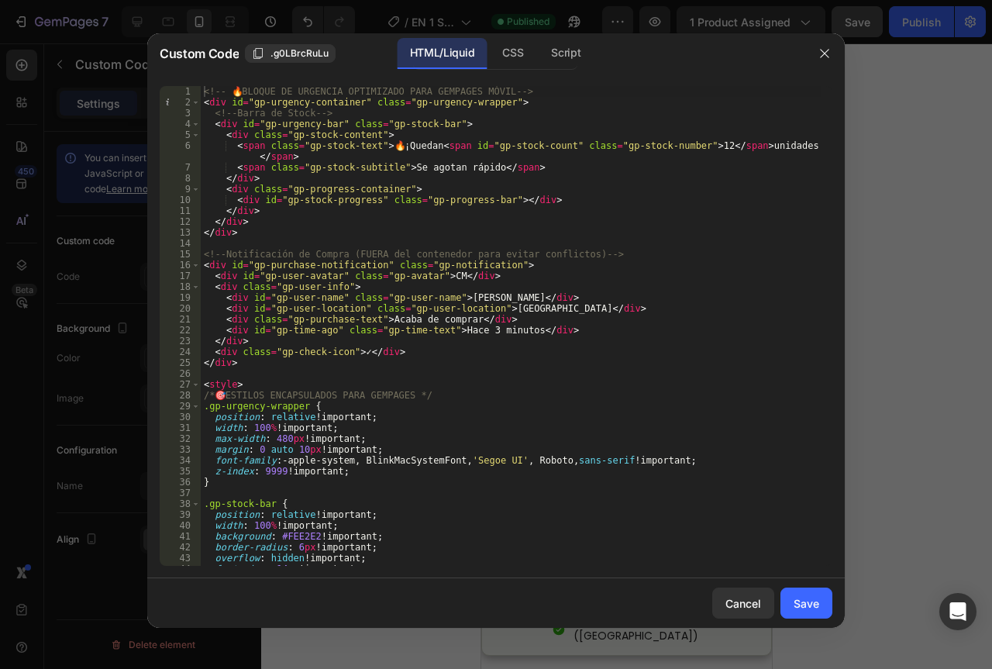
click at [416, 305] on div "<!-- 🔥 BLOQUE DE URGENCIA OPTIMIZADO PARA GEMPAGES MÓVIL --> < div id = "gp-urg…" at bounding box center [511, 337] width 620 height 502
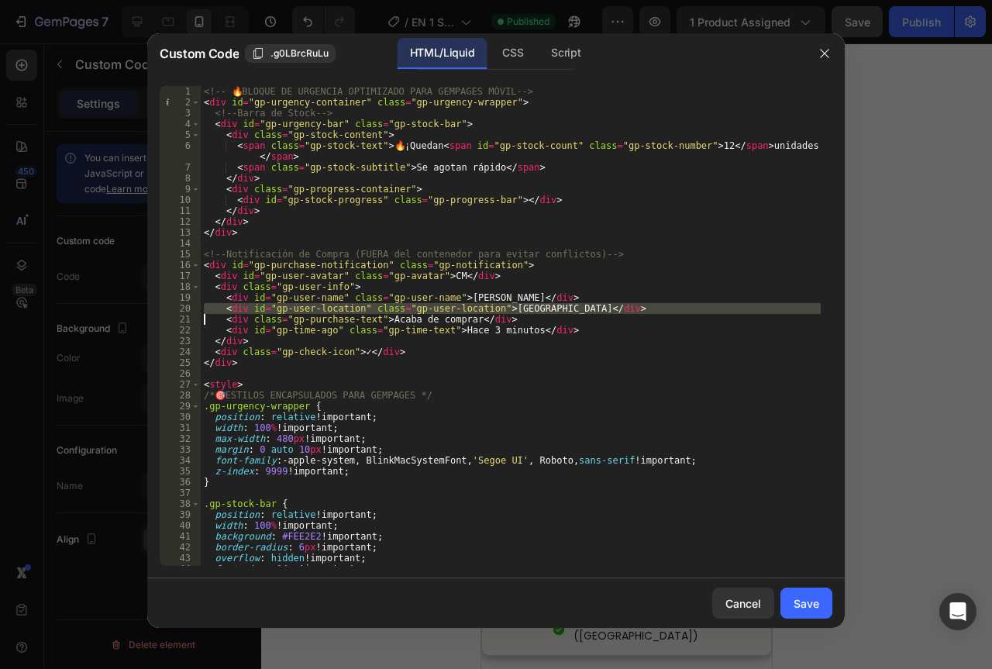
click at [416, 305] on div "<!-- 🔥 BLOQUE DE URGENCIA OPTIMIZADO PARA GEMPAGES MÓVIL --> < div id = "gp-urg…" at bounding box center [511, 337] width 620 height 502
type textarea "})(); </script>"
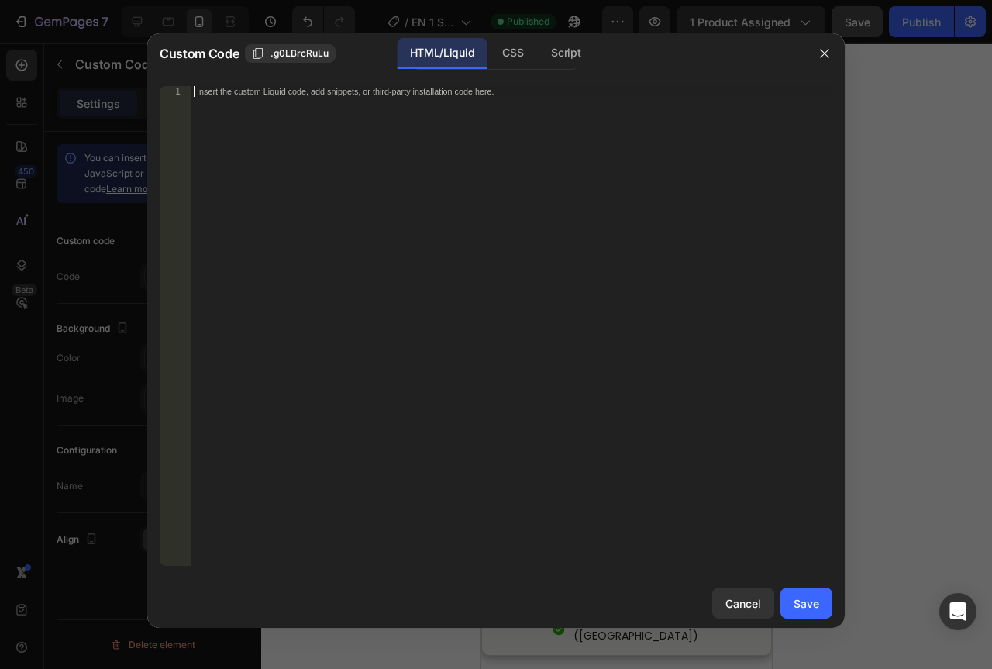
paste textarea "</script>"
type textarea "</script>"
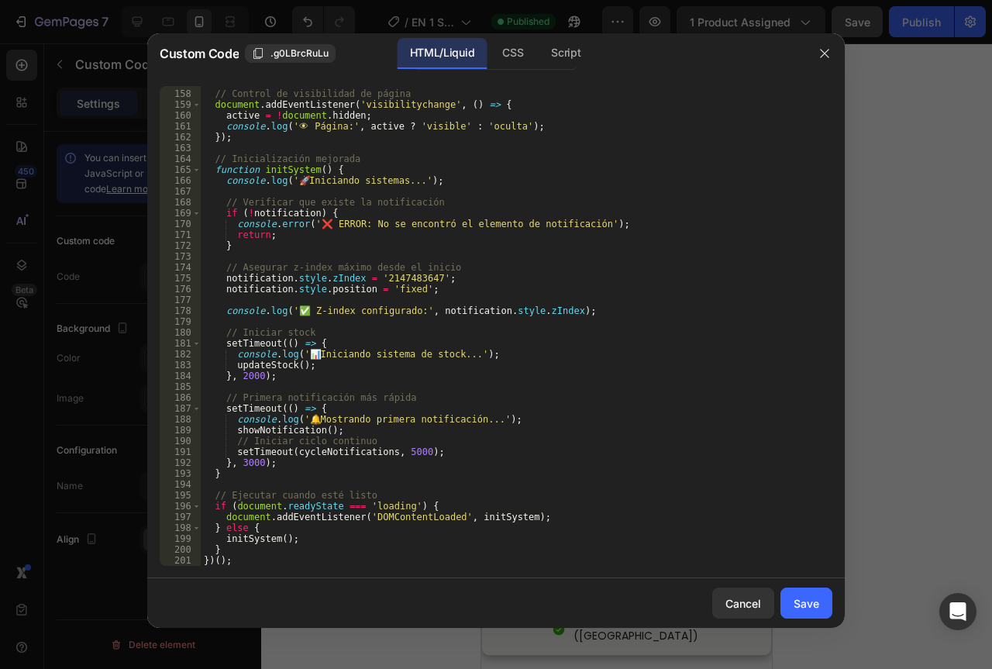
scroll to position [1908, 0]
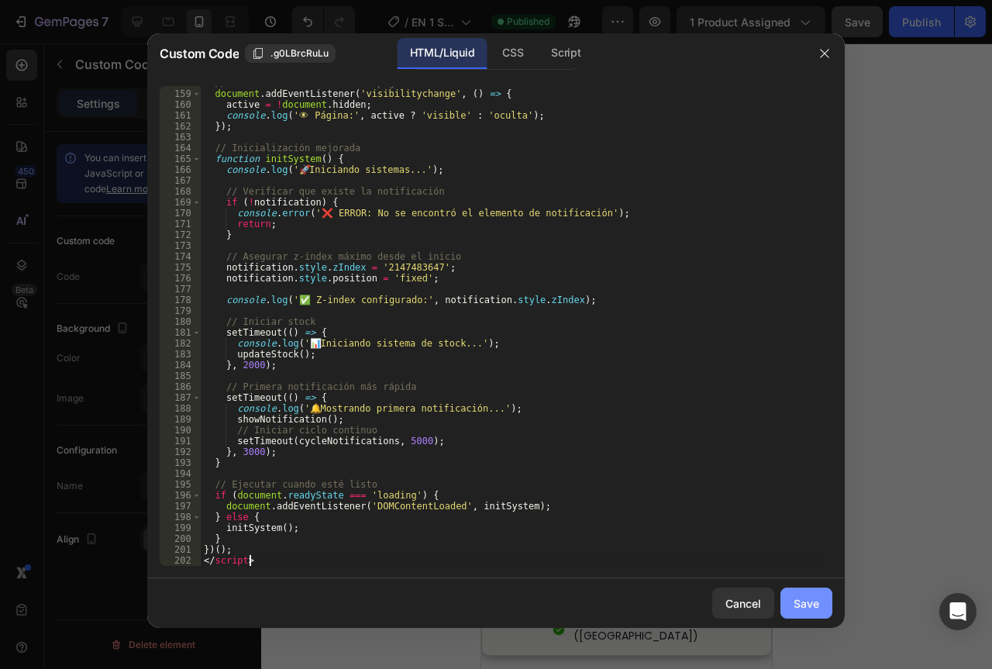
click at [804, 609] on div "Save" at bounding box center [807, 603] width 26 height 16
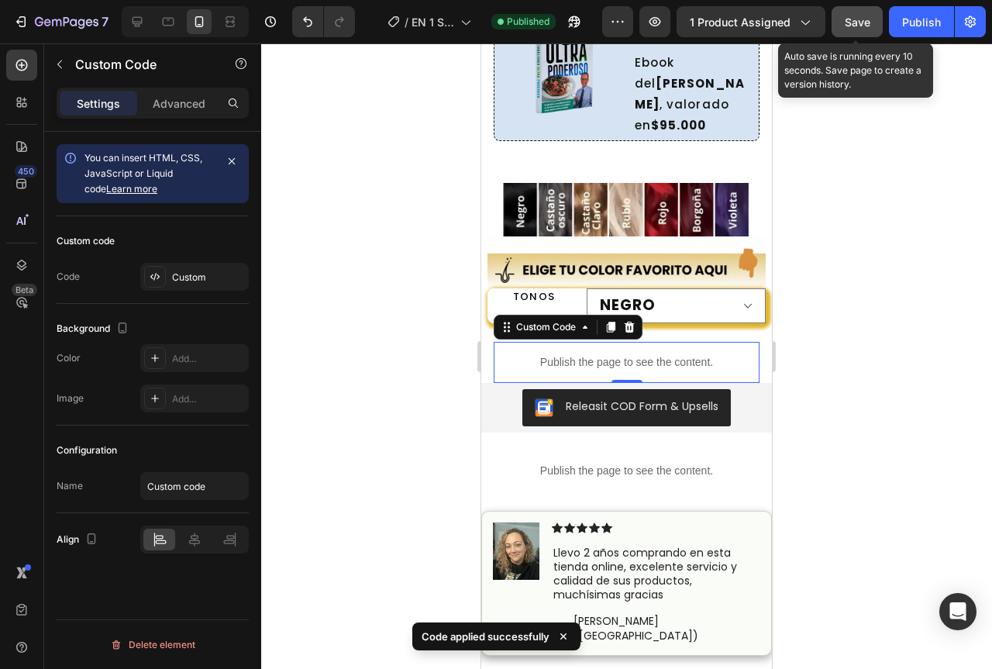
click at [851, 23] on span "Save" at bounding box center [858, 22] width 26 height 13
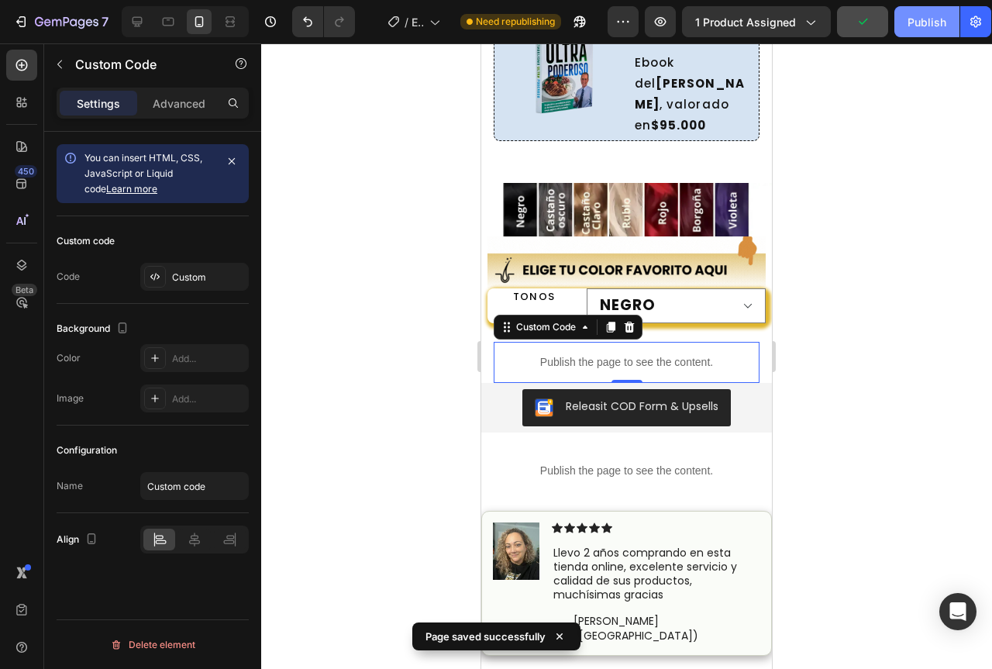
click at [916, 26] on div "Publish" at bounding box center [927, 22] width 39 height 16
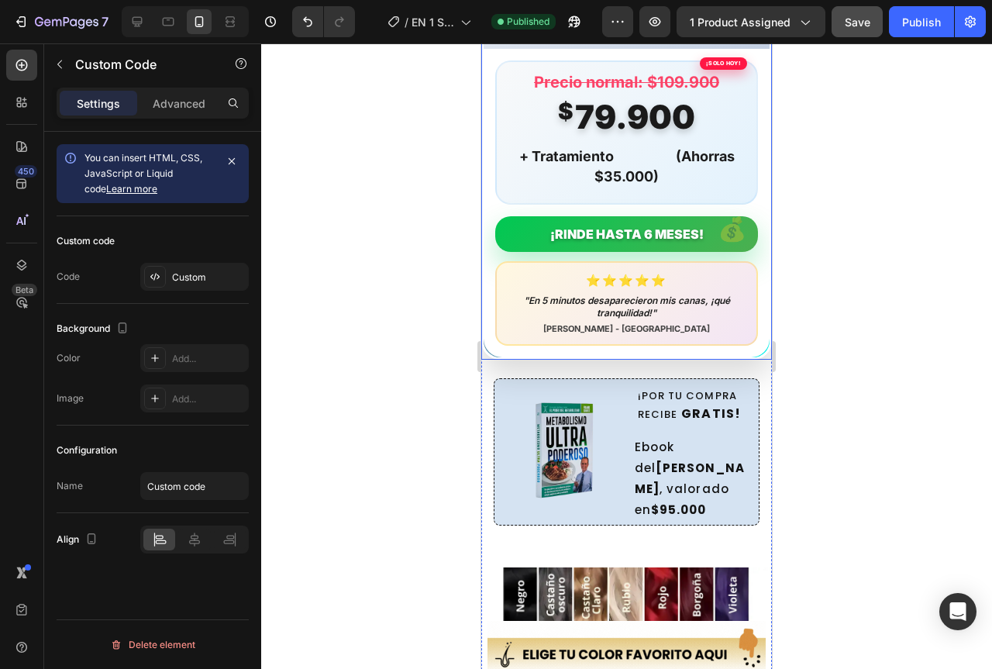
scroll to position [1631, 0]
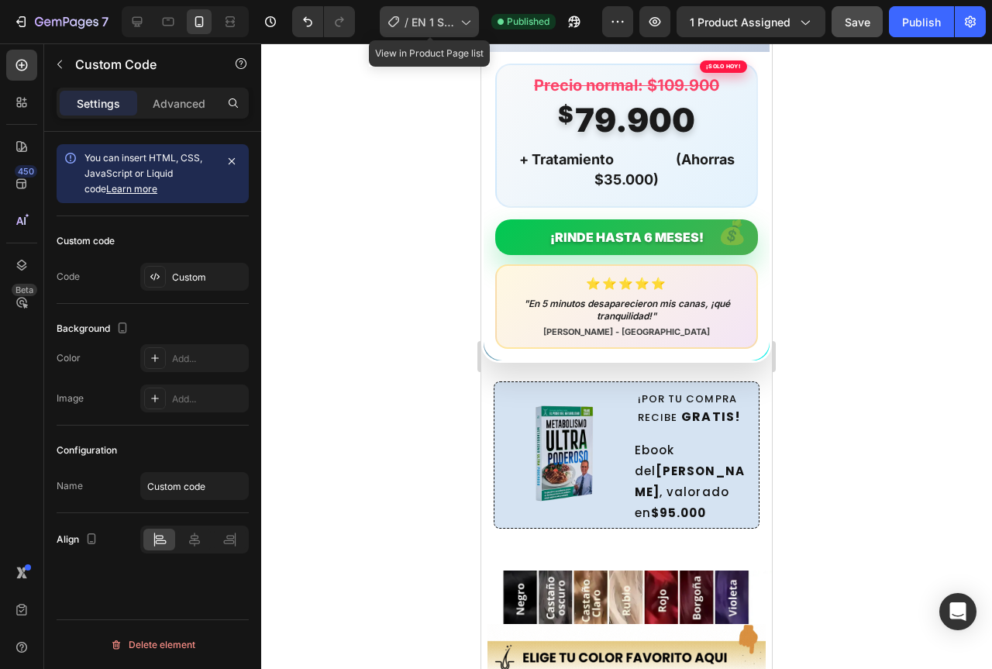
click at [439, 22] on span "EN 1 SHAMPOO CANAS (ÁNGULO TINTE NADA MAS)" at bounding box center [433, 22] width 43 height 16
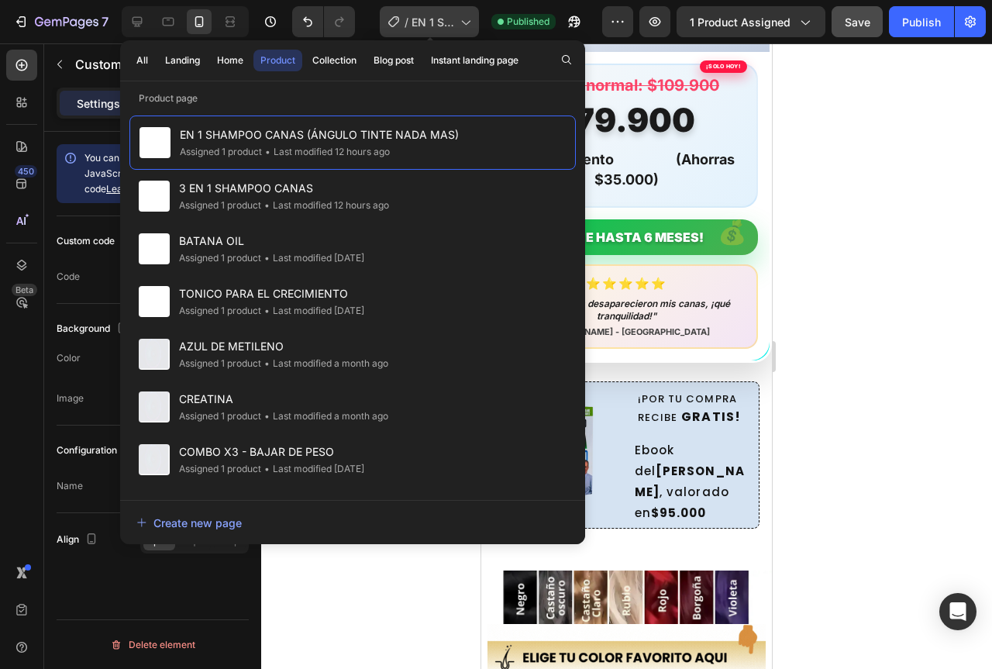
click at [439, 22] on span "EN 1 SHAMPOO CANAS (ÁNGULO TINTE NADA MAS)" at bounding box center [433, 22] width 43 height 16
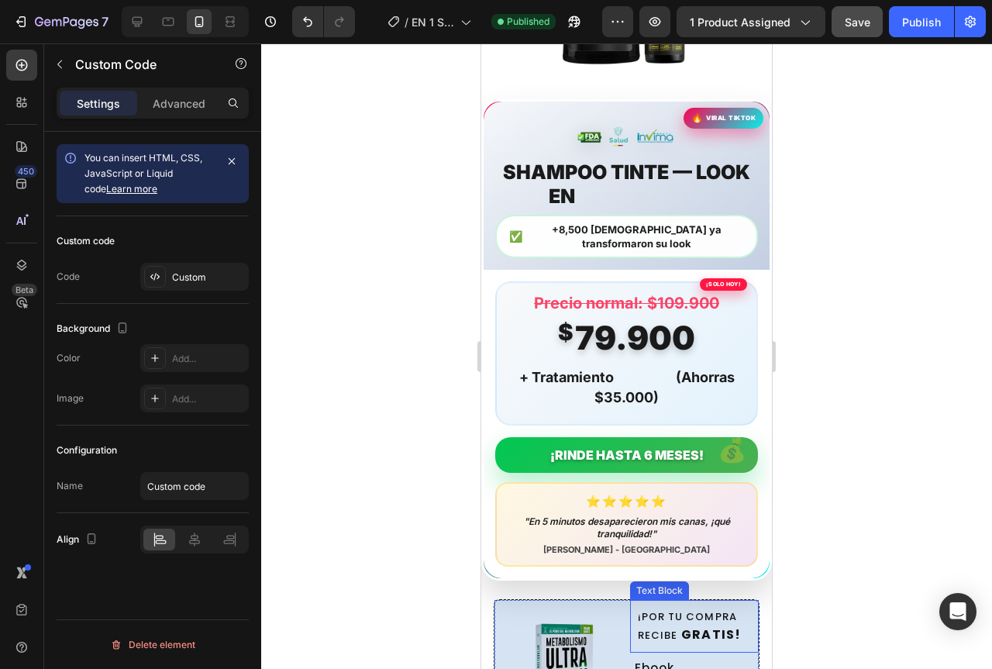
scroll to position [1399, 0]
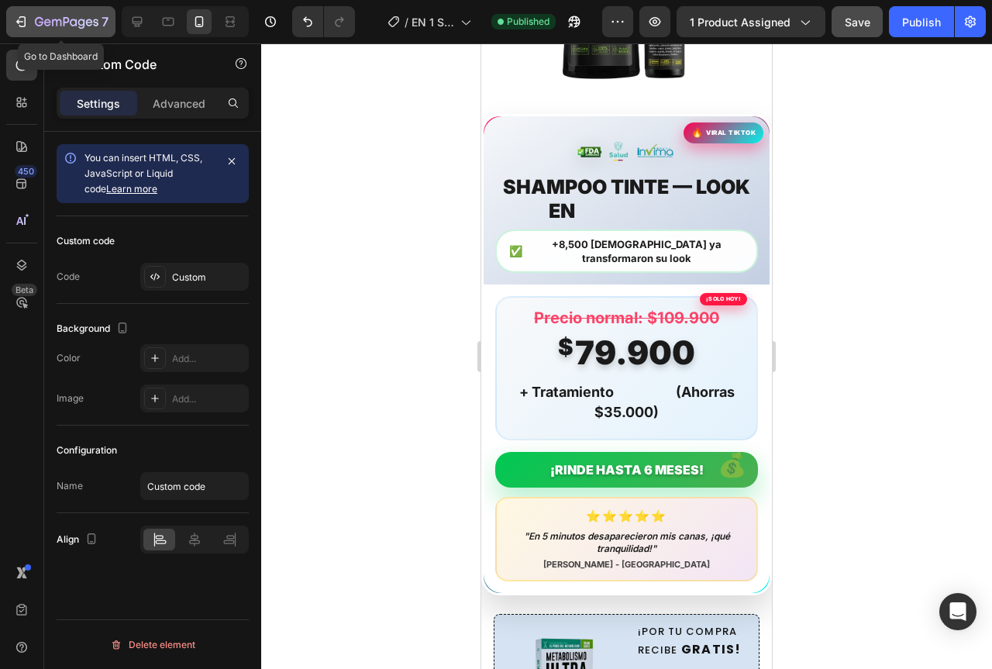
click at [36, 16] on icon "button" at bounding box center [67, 22] width 64 height 13
